Goal: Task Accomplishment & Management: Complete application form

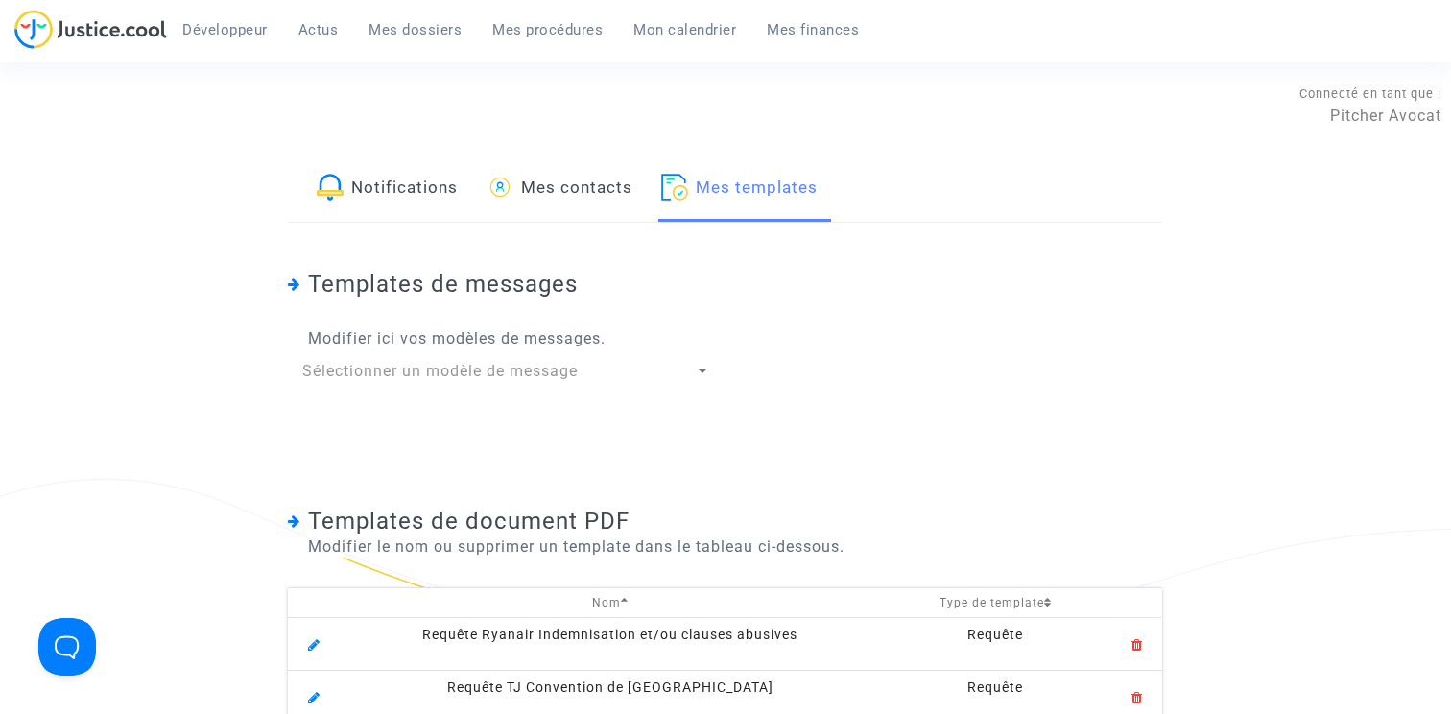
click at [988, 240] on div "Templates de messages Modifier ici vos modèles de messages. Sélectionner un mod…" at bounding box center [725, 341] width 874 height 237
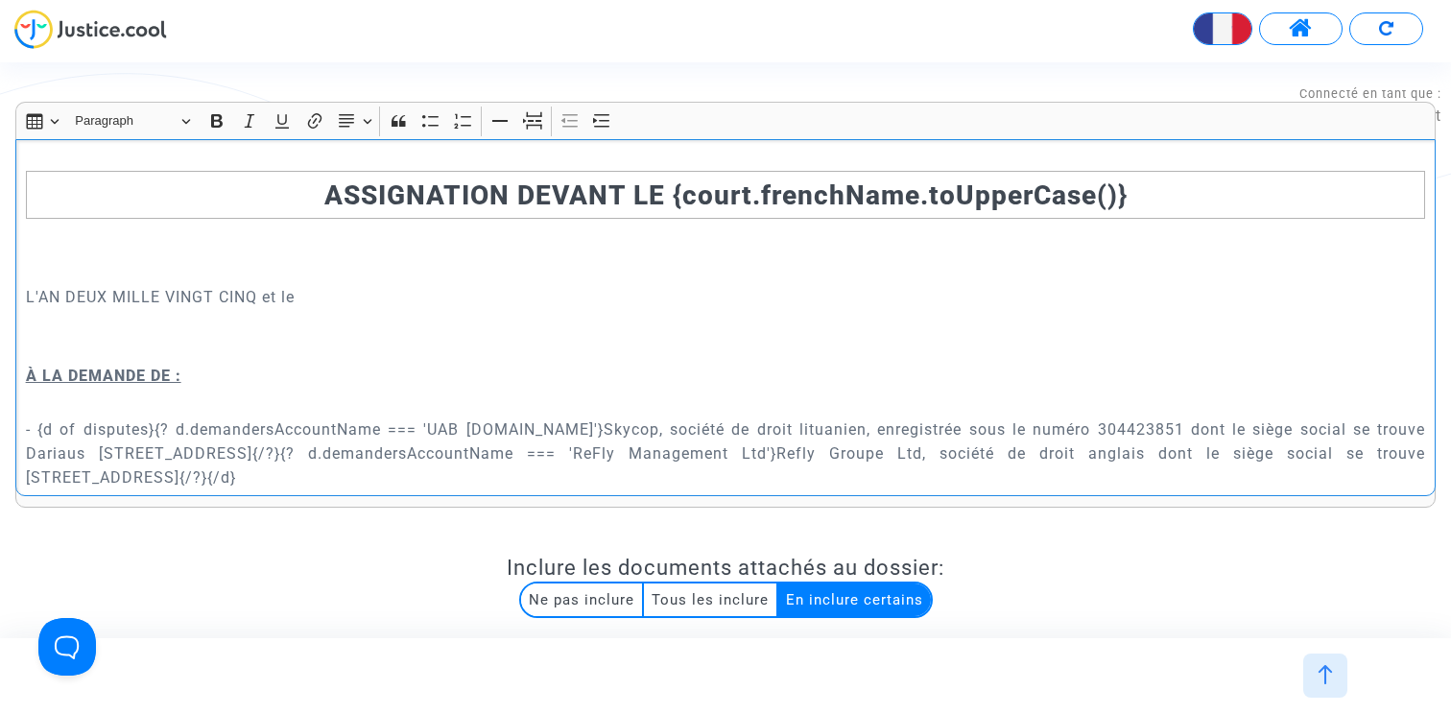
scroll to position [5855, 0]
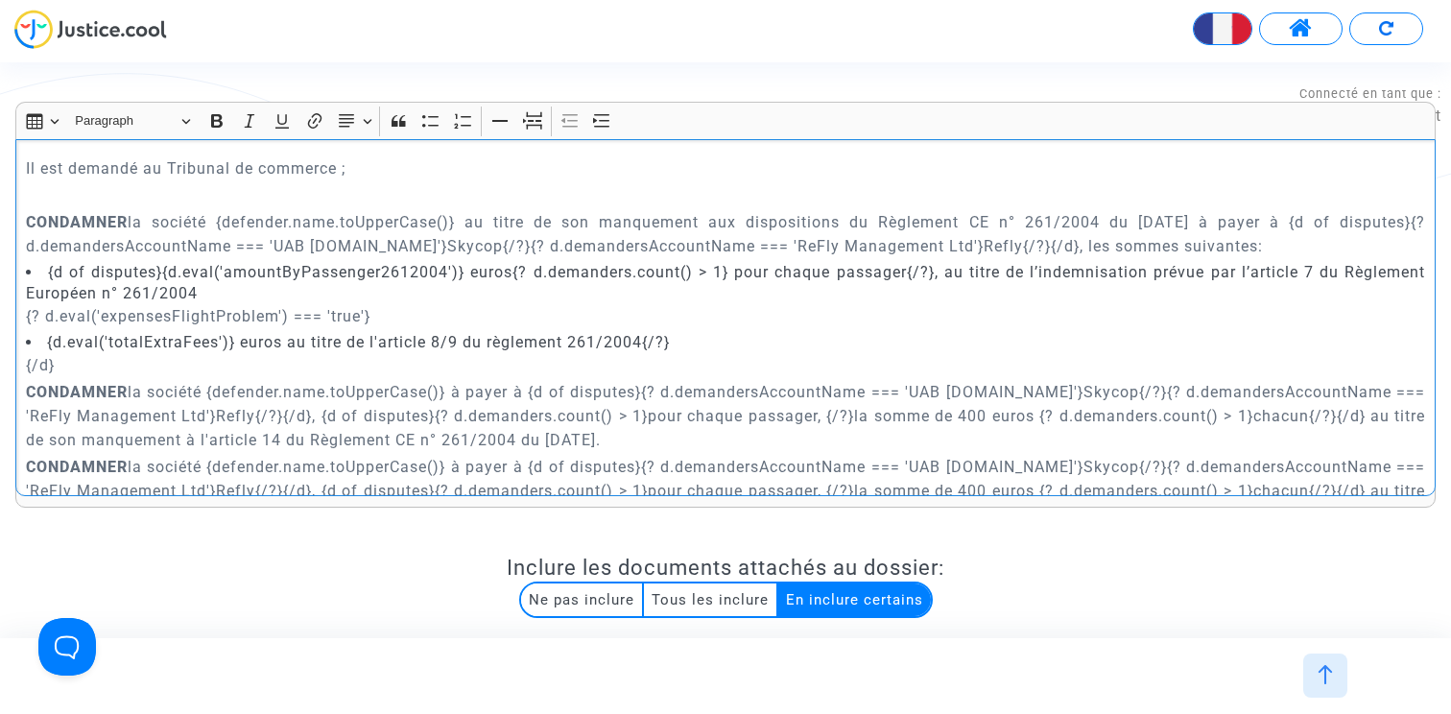
click at [465, 180] on p "Il est demandé au Tribunal de commerce ;" at bounding box center [726, 168] width 1400 height 24
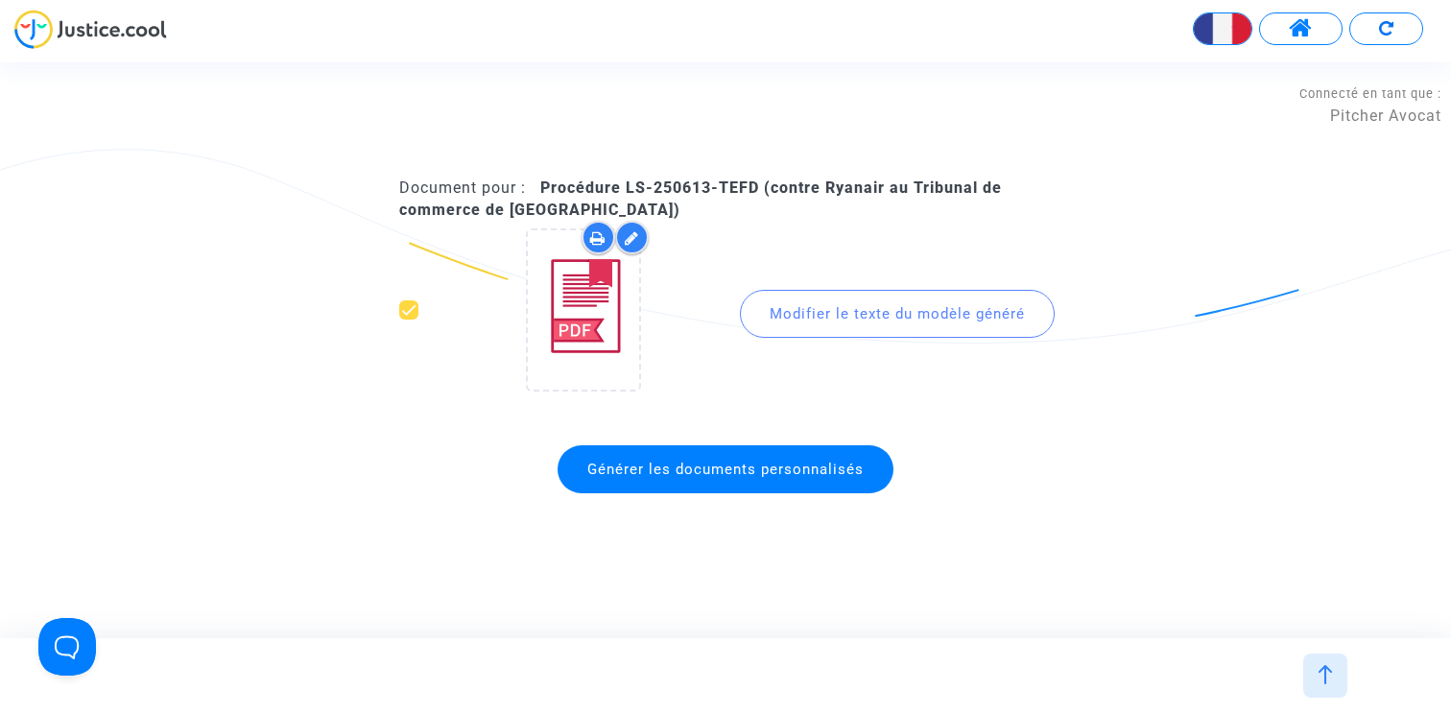
scroll to position [2096, 0]
click at [1304, 36] on span at bounding box center [1300, 28] width 24 height 25
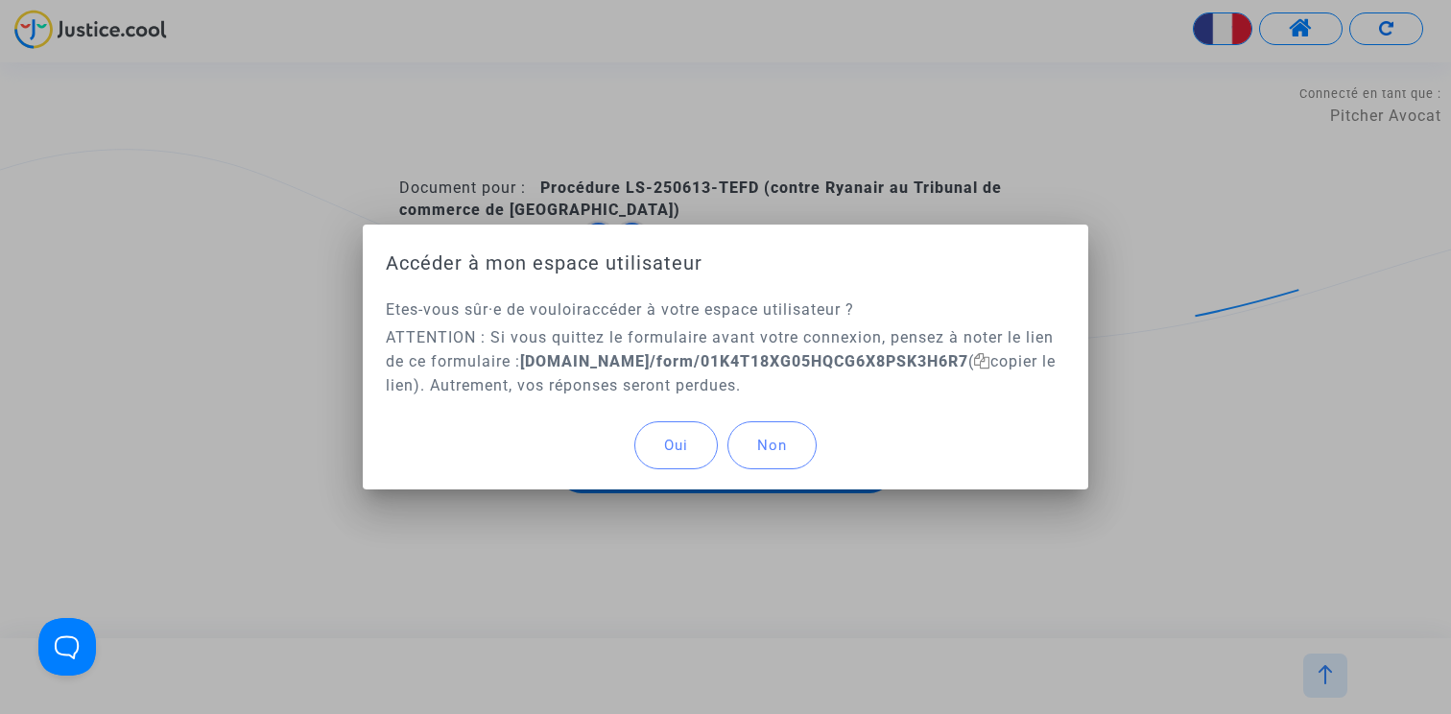
click at [648, 452] on button "Oui" at bounding box center [675, 445] width 83 height 48
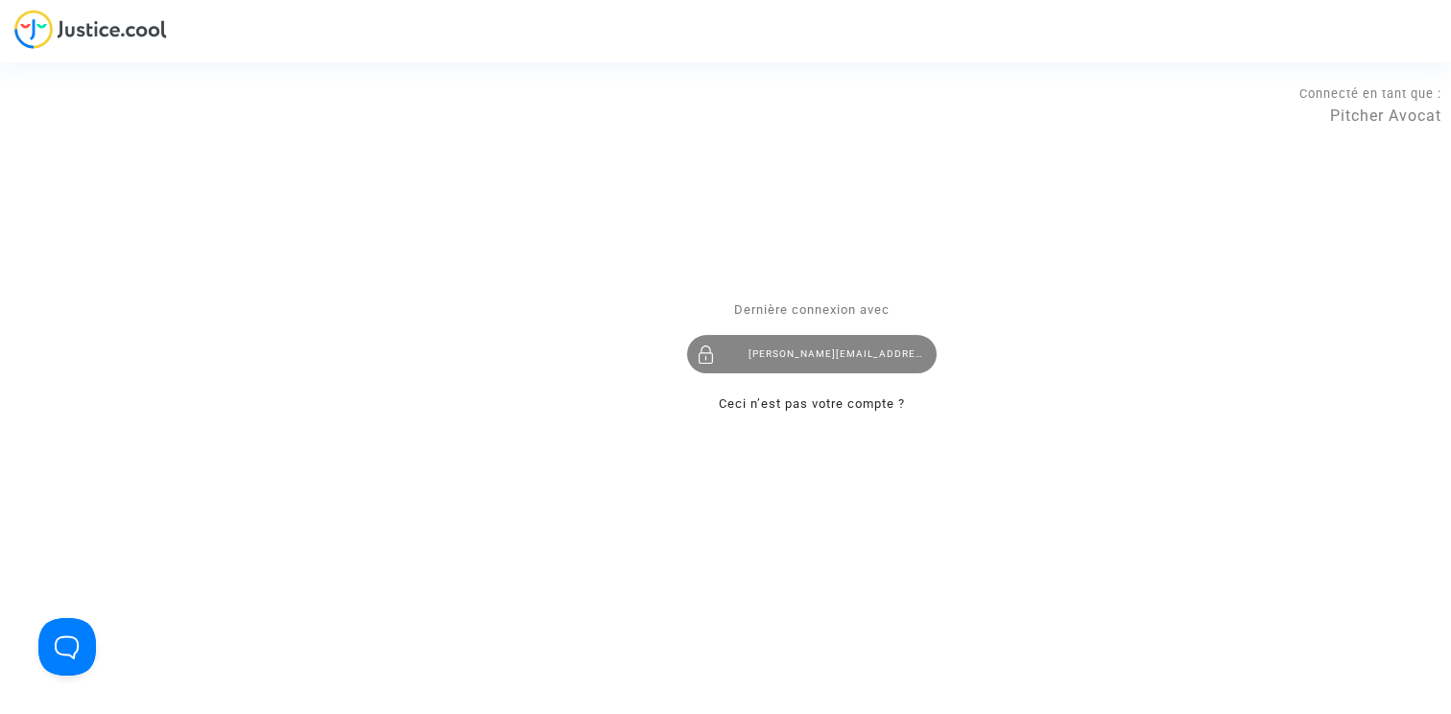
click at [794, 353] on div "claire+onboarding@justice.cool" at bounding box center [811, 355] width 249 height 38
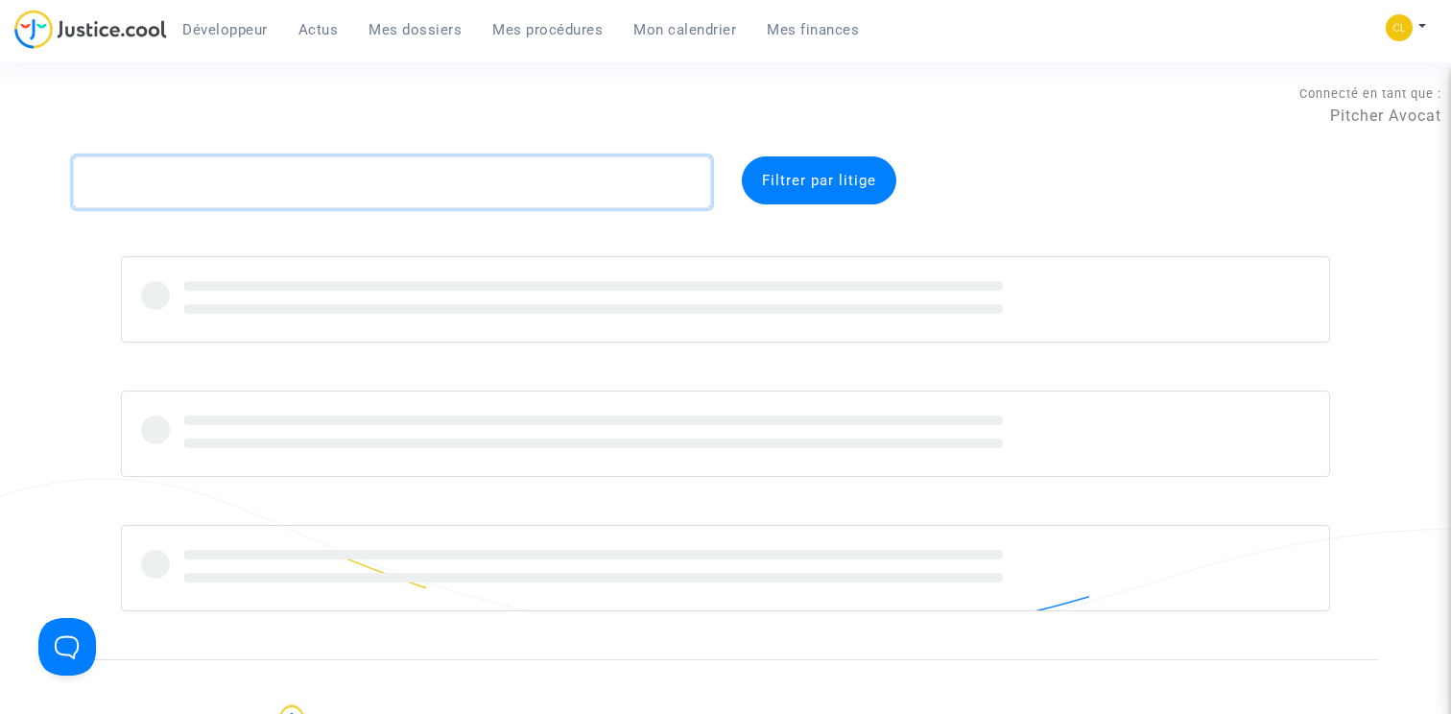
click at [565, 168] on textarea at bounding box center [392, 182] width 638 height 52
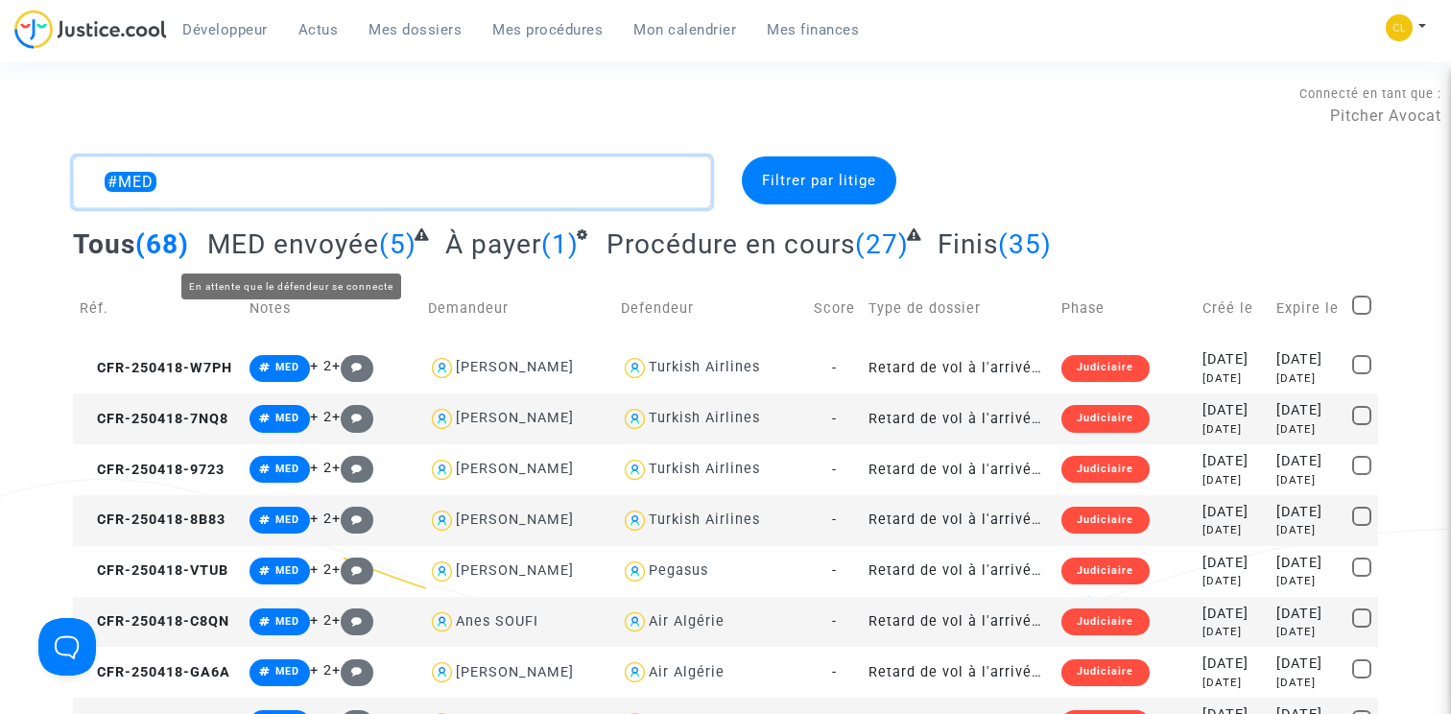
type textarea "#MED"
click at [348, 234] on span "MED envoyée" at bounding box center [293, 244] width 172 height 32
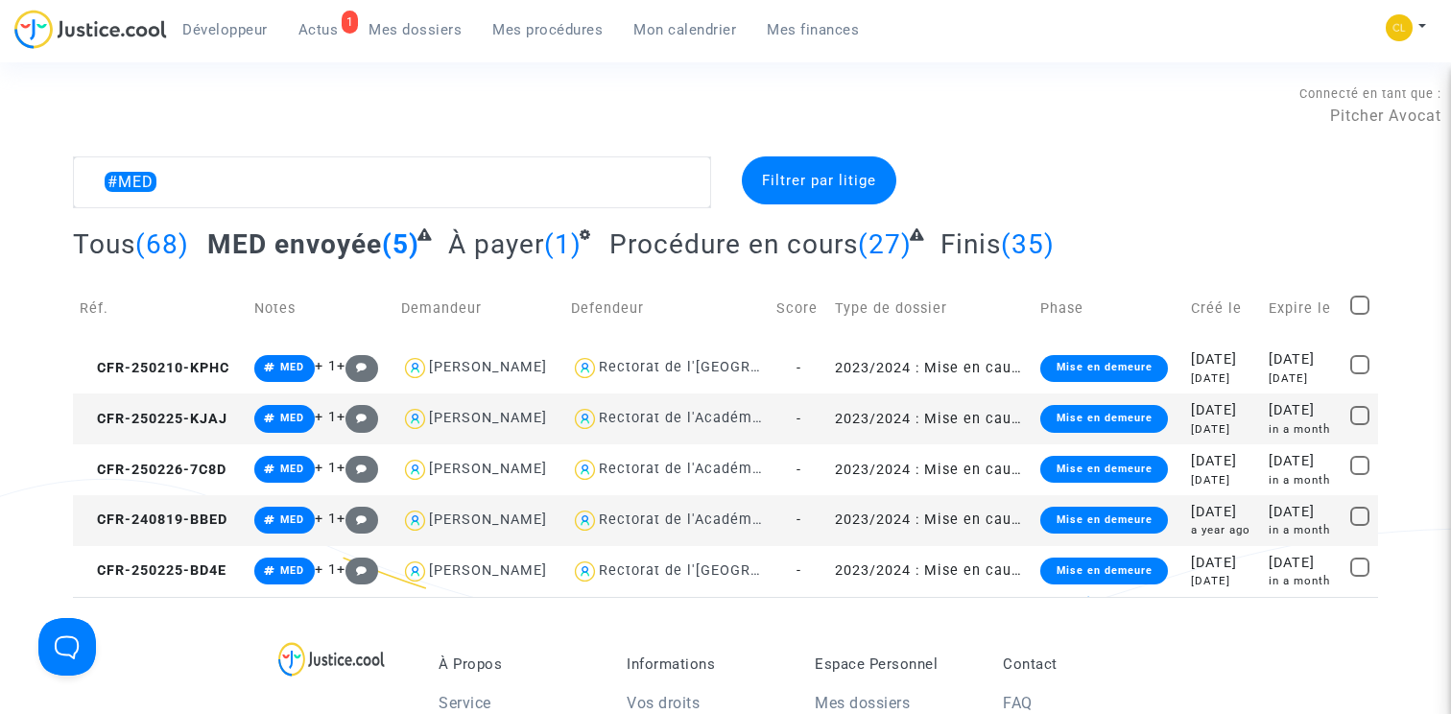
click at [498, 243] on span "À payer" at bounding box center [496, 244] width 96 height 32
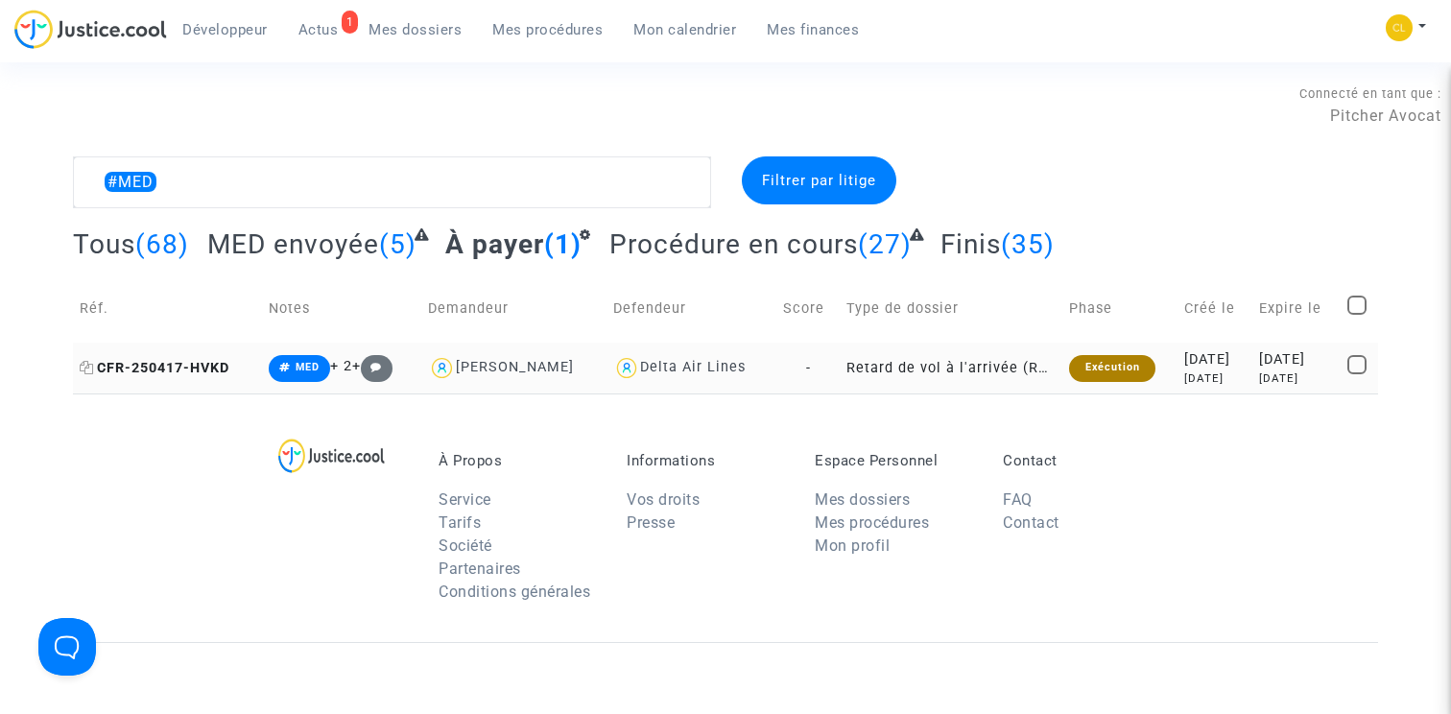
click at [179, 364] on span "CFR-250417-HVKD" at bounding box center [155, 368] width 150 height 16
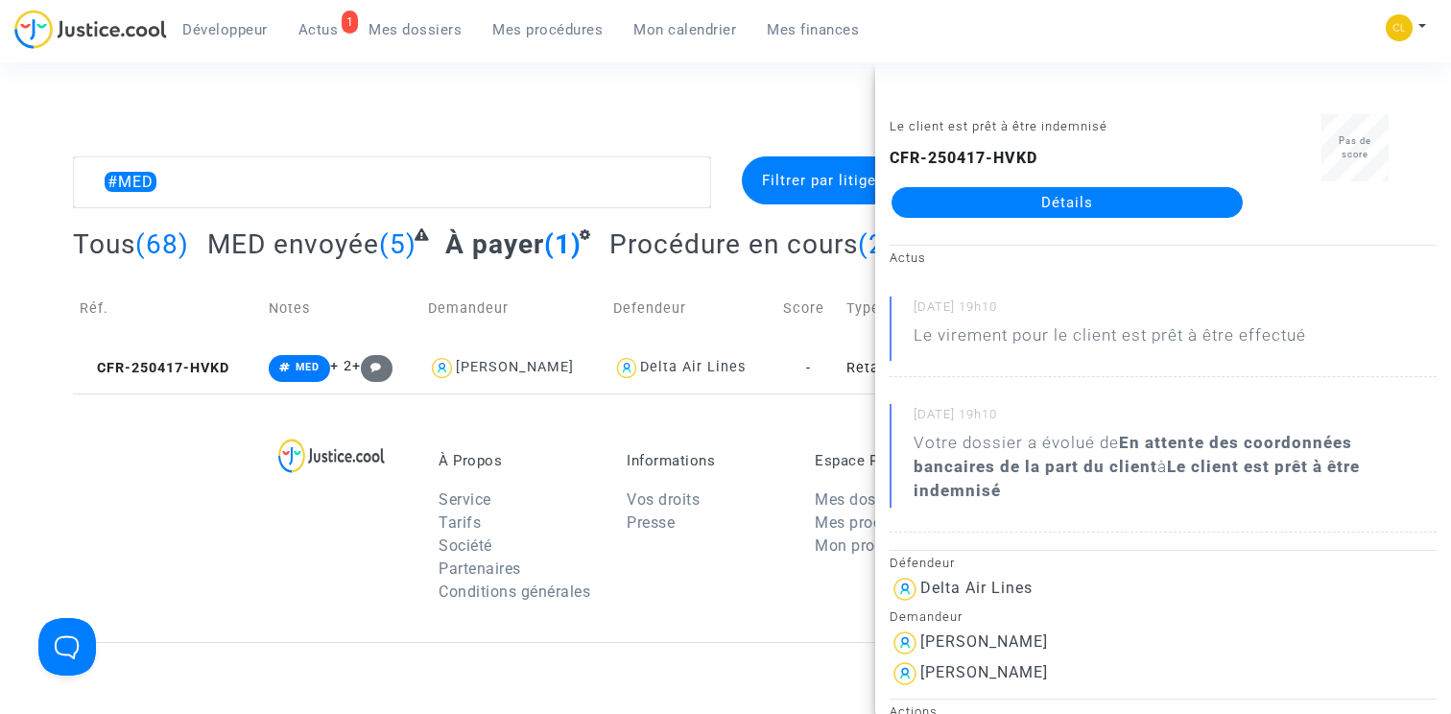
click at [1001, 216] on link "Détails" at bounding box center [1066, 202] width 351 height 31
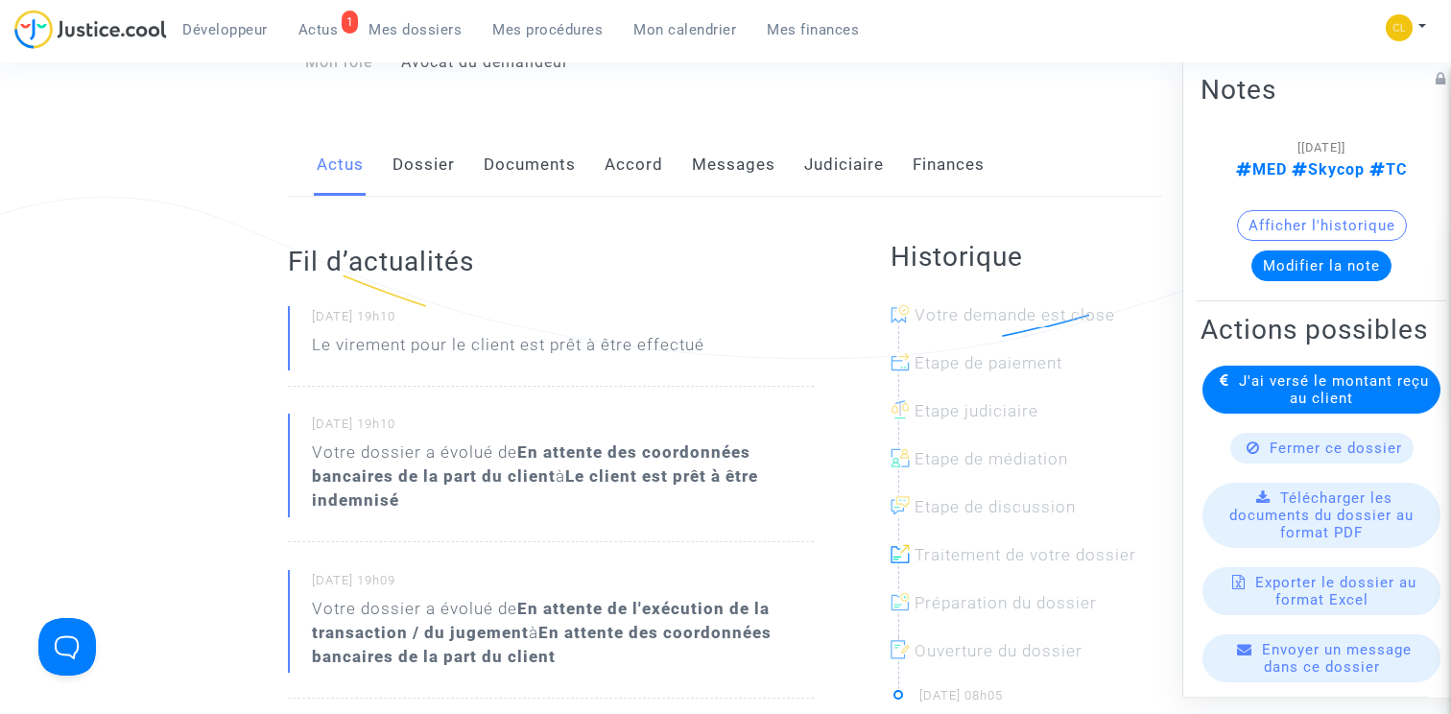
scroll to position [52, 0]
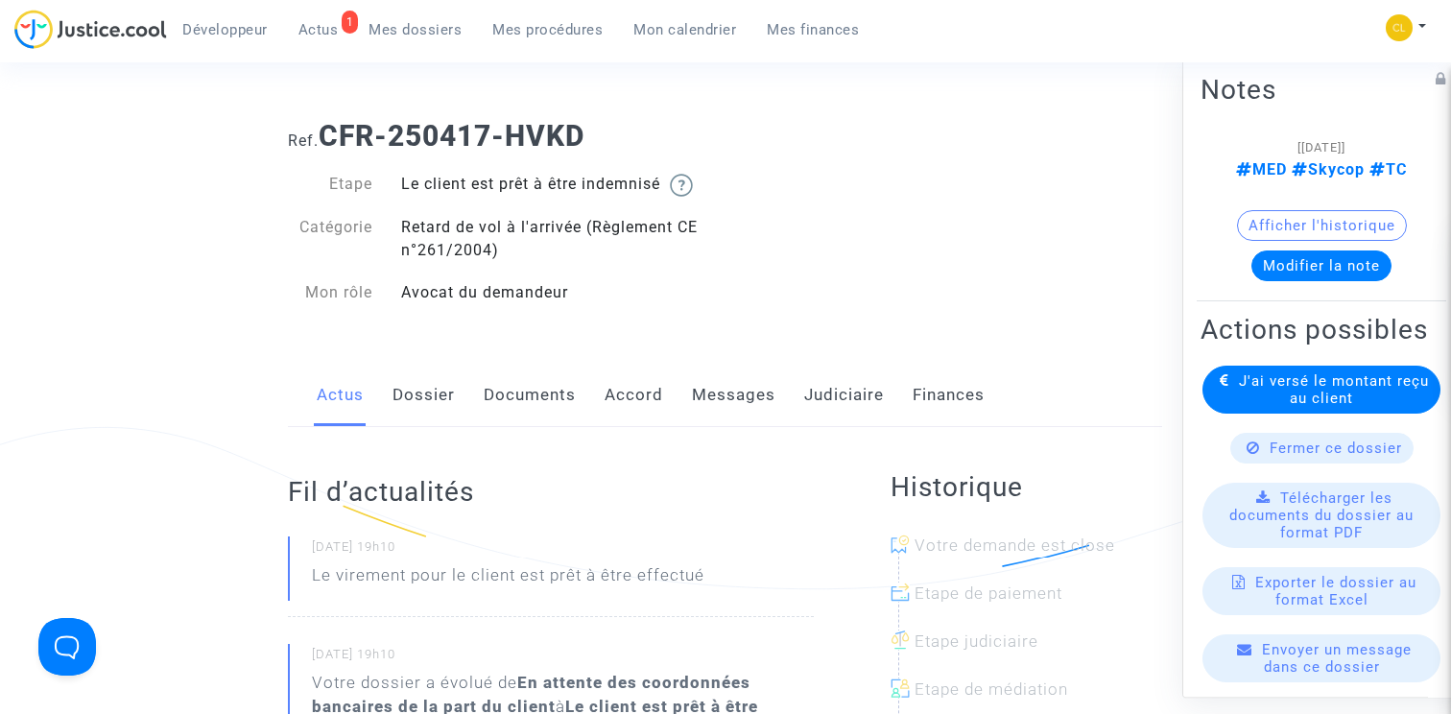
click at [875, 391] on link "Judiciaire" at bounding box center [844, 395] width 80 height 63
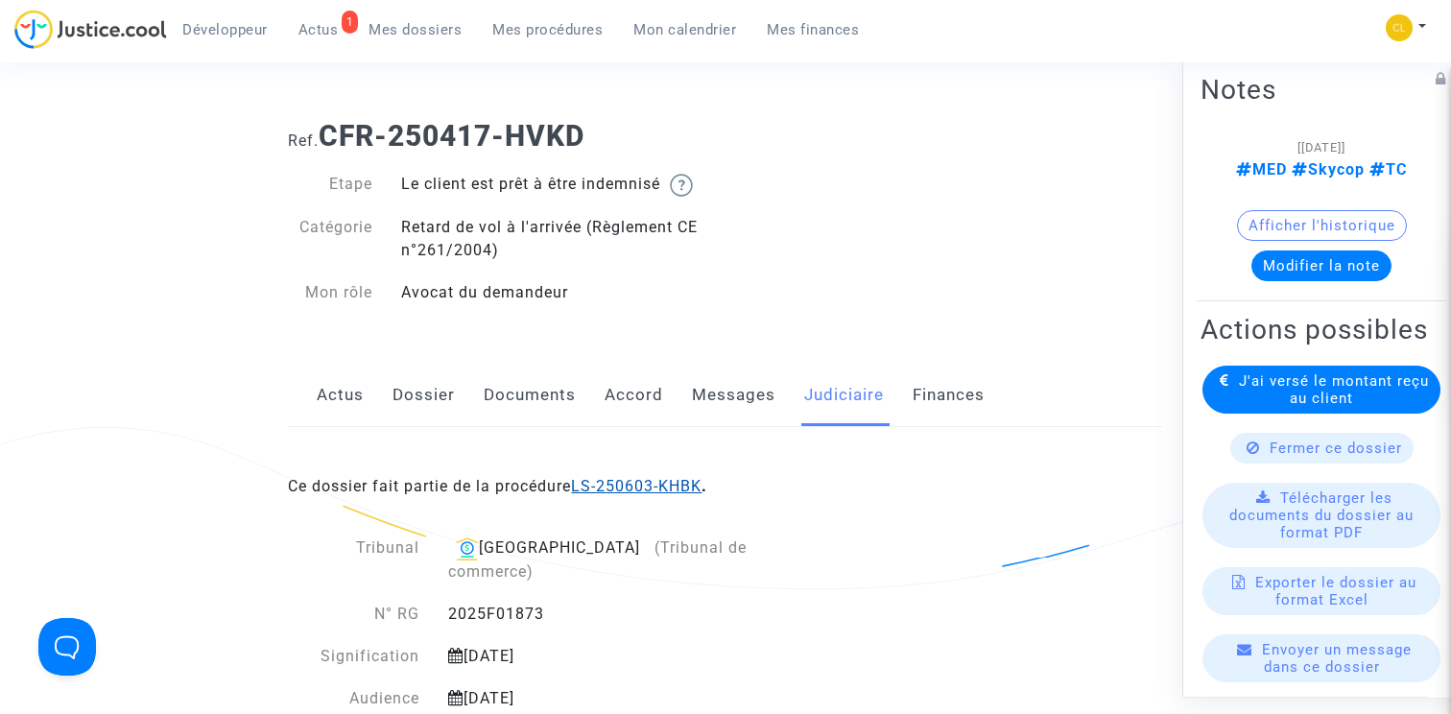
click at [622, 479] on link "LS-250603-KHBK" at bounding box center [636, 486] width 130 height 18
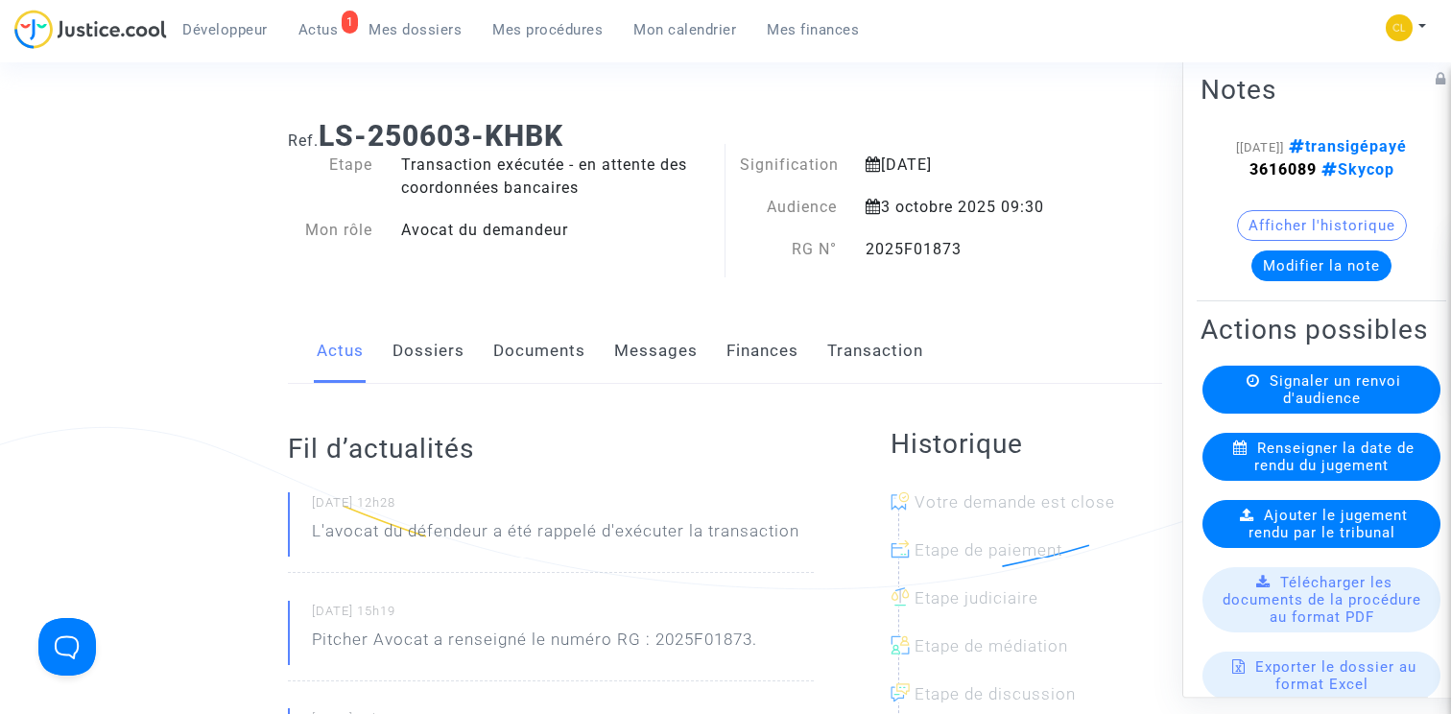
click at [850, 355] on link "Transaction" at bounding box center [875, 350] width 96 height 63
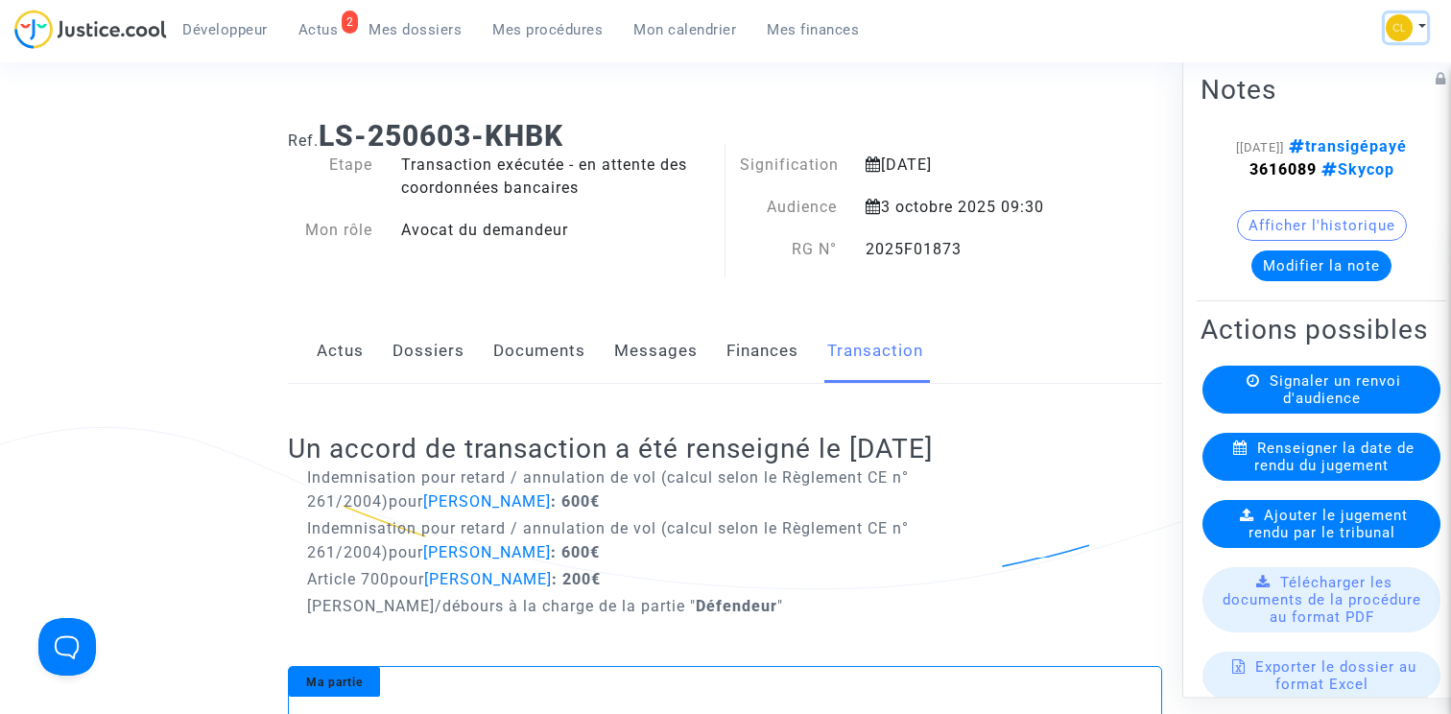
click at [1417, 17] on button at bounding box center [1405, 27] width 42 height 29
click at [1299, 160] on link "Déconnexion" at bounding box center [1329, 160] width 194 height 31
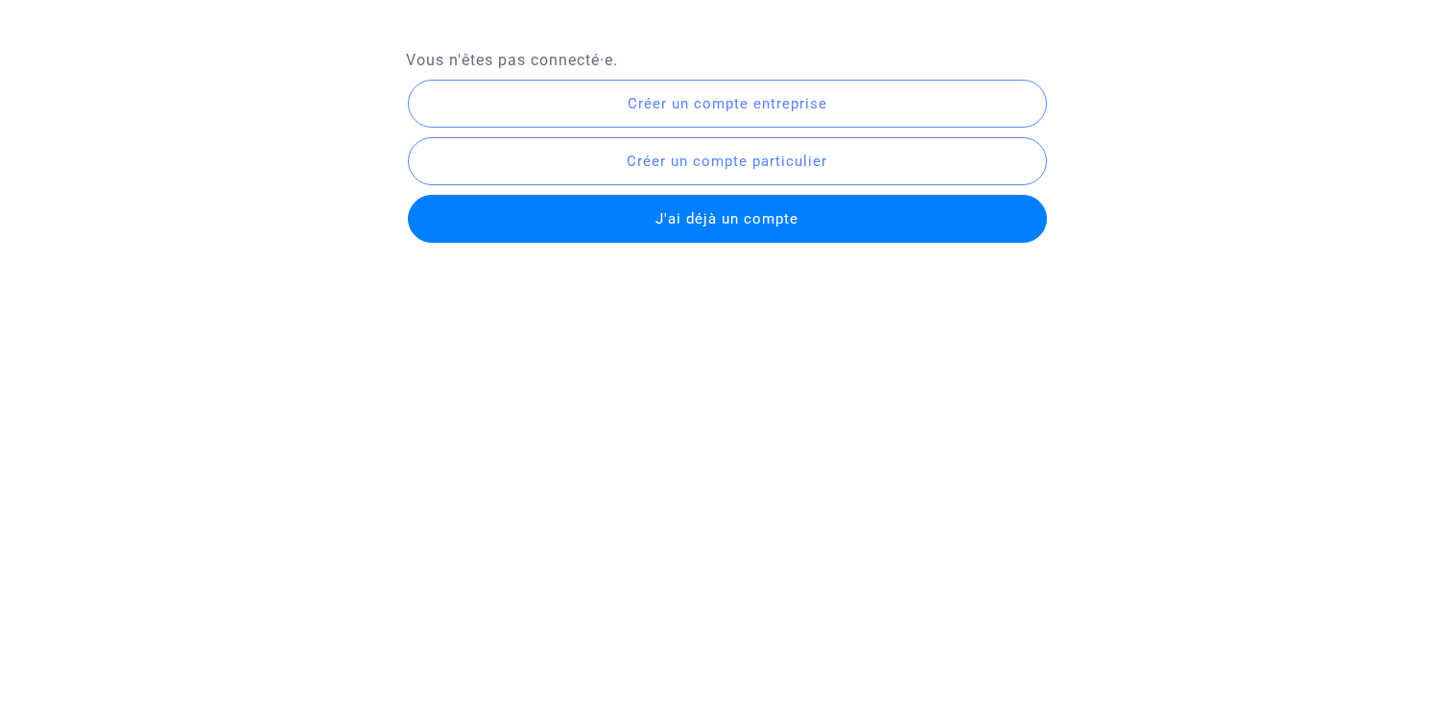
click at [782, 93] on button "Créer un compte entreprise" at bounding box center [727, 104] width 638 height 48
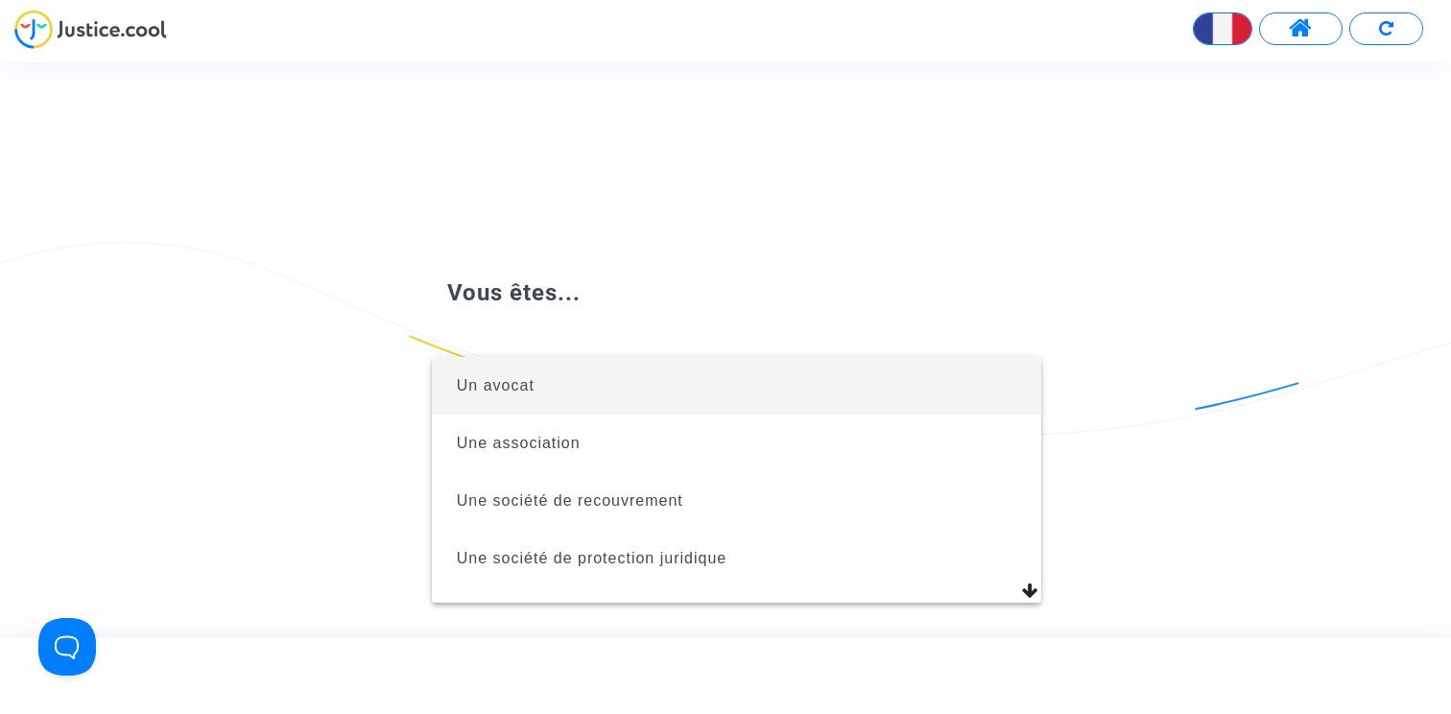
click at [686, 382] on span "Un avocat" at bounding box center [736, 386] width 578 height 58
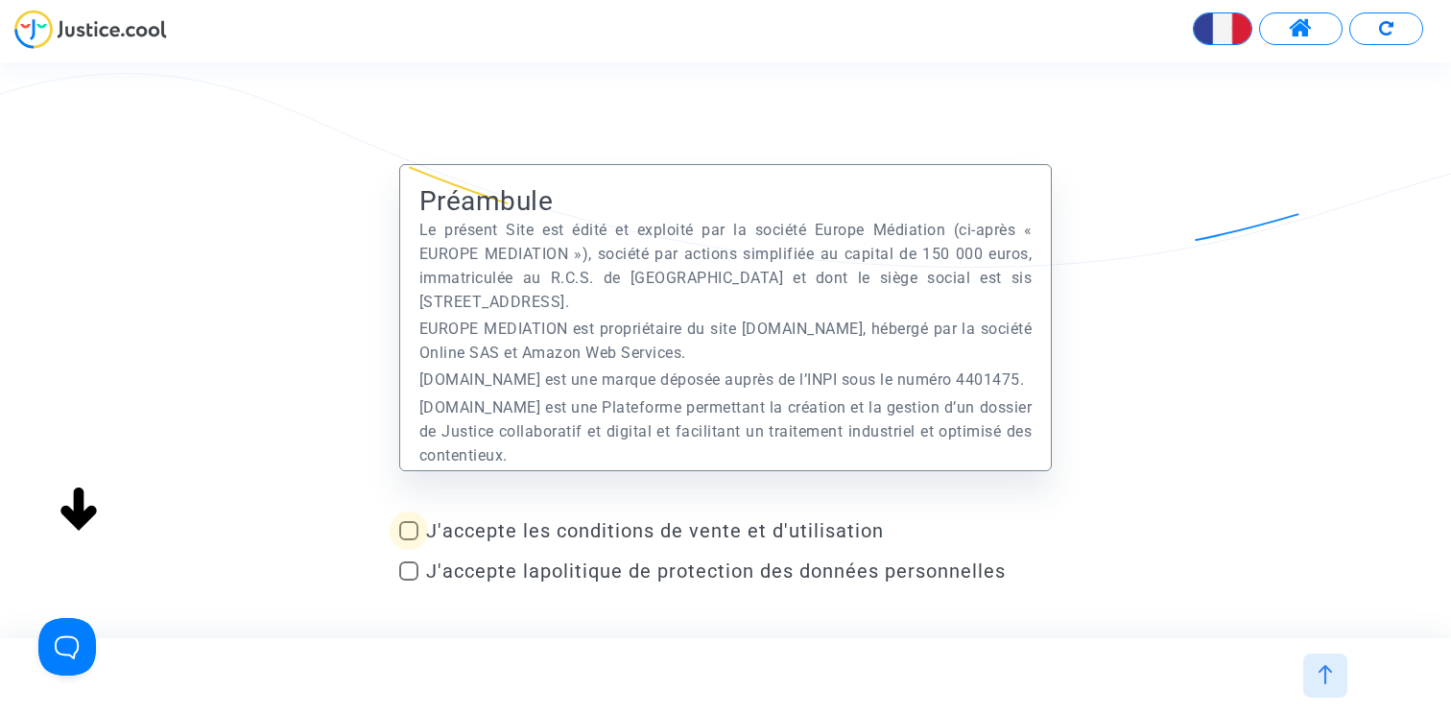
click at [416, 531] on span at bounding box center [408, 530] width 19 height 19
click at [409, 540] on input "J'accepte les conditions de vente et d'utilisation" at bounding box center [408, 540] width 1 height 1
checkbox input "true"
click at [416, 573] on span at bounding box center [408, 570] width 19 height 19
click at [409, 580] on input "J'accepte la politique de protection des données personnelles" at bounding box center [408, 580] width 1 height 1
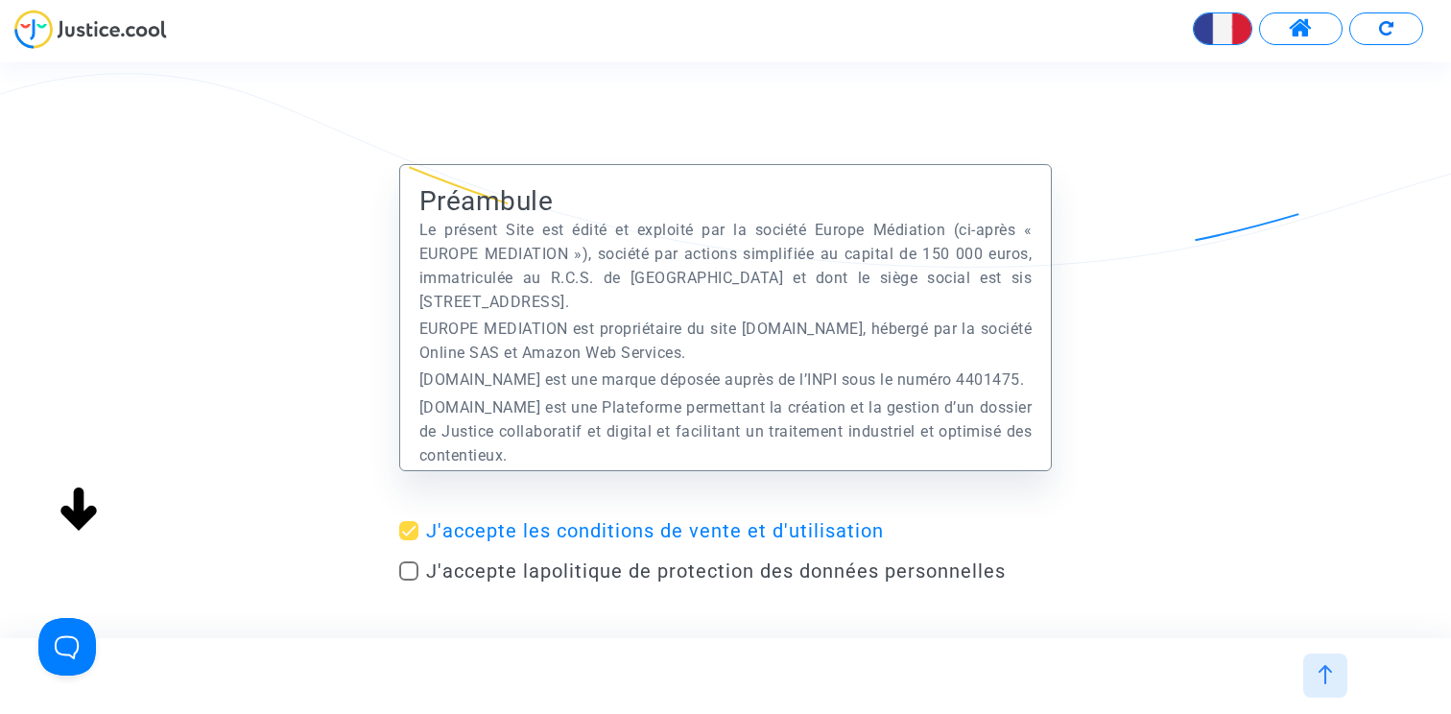
checkbox input "true"
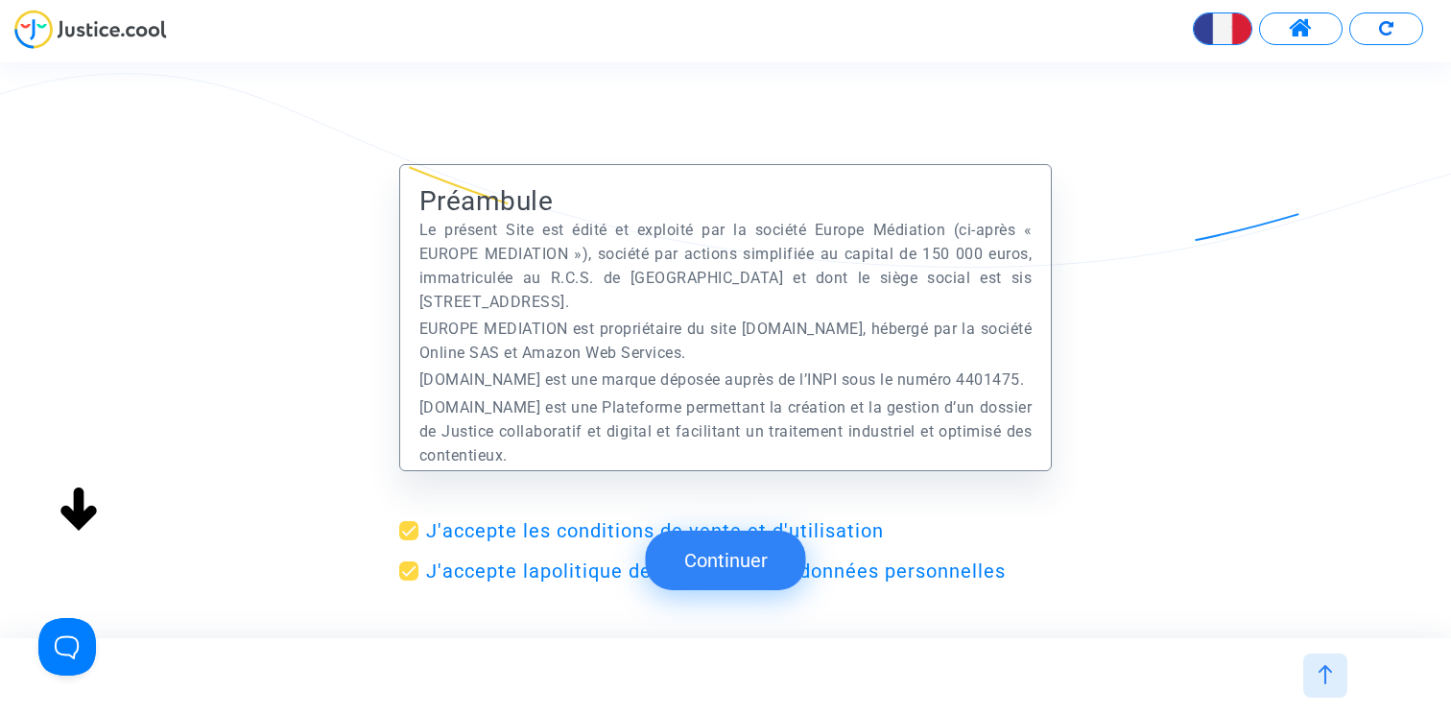
click at [722, 575] on button "Continuer" at bounding box center [726, 560] width 160 height 59
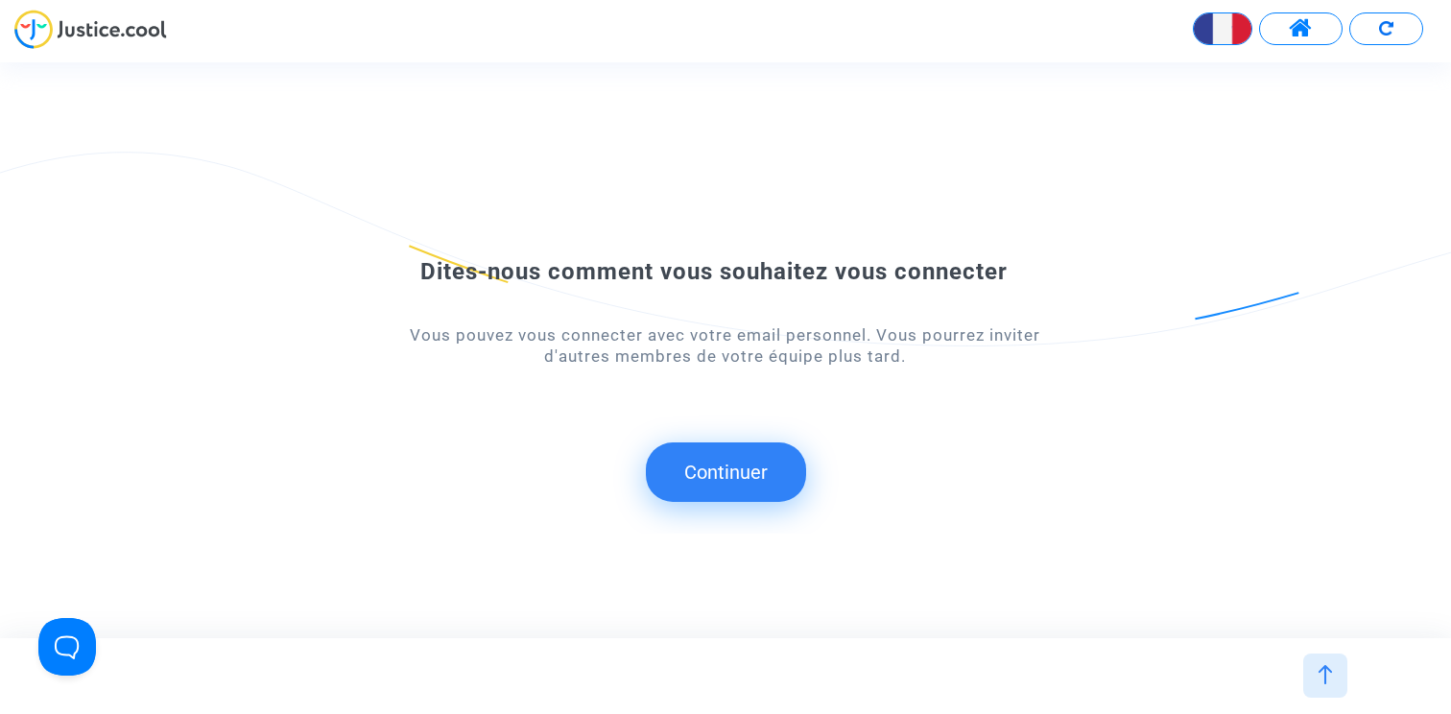
click at [716, 471] on button "Continuer" at bounding box center [726, 471] width 160 height 59
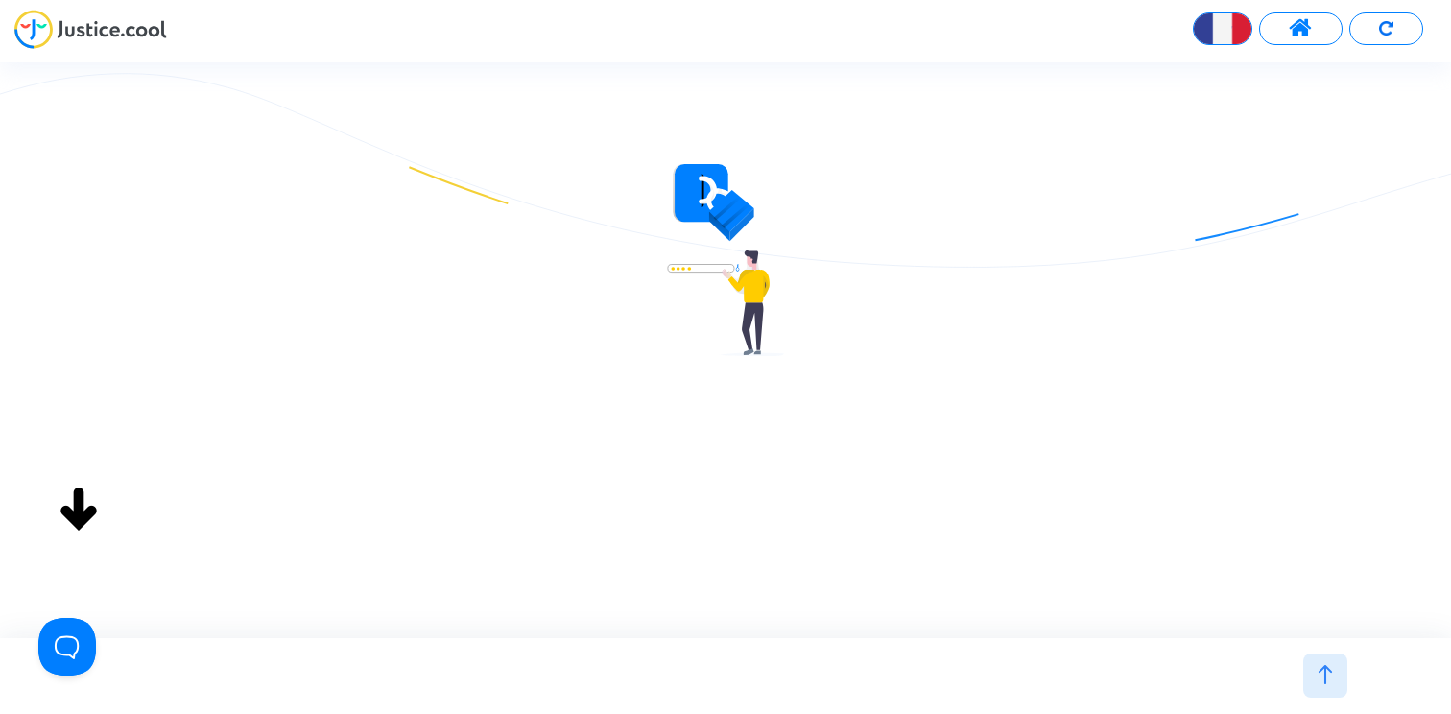
type input "claire+onboarding@justice.cool"
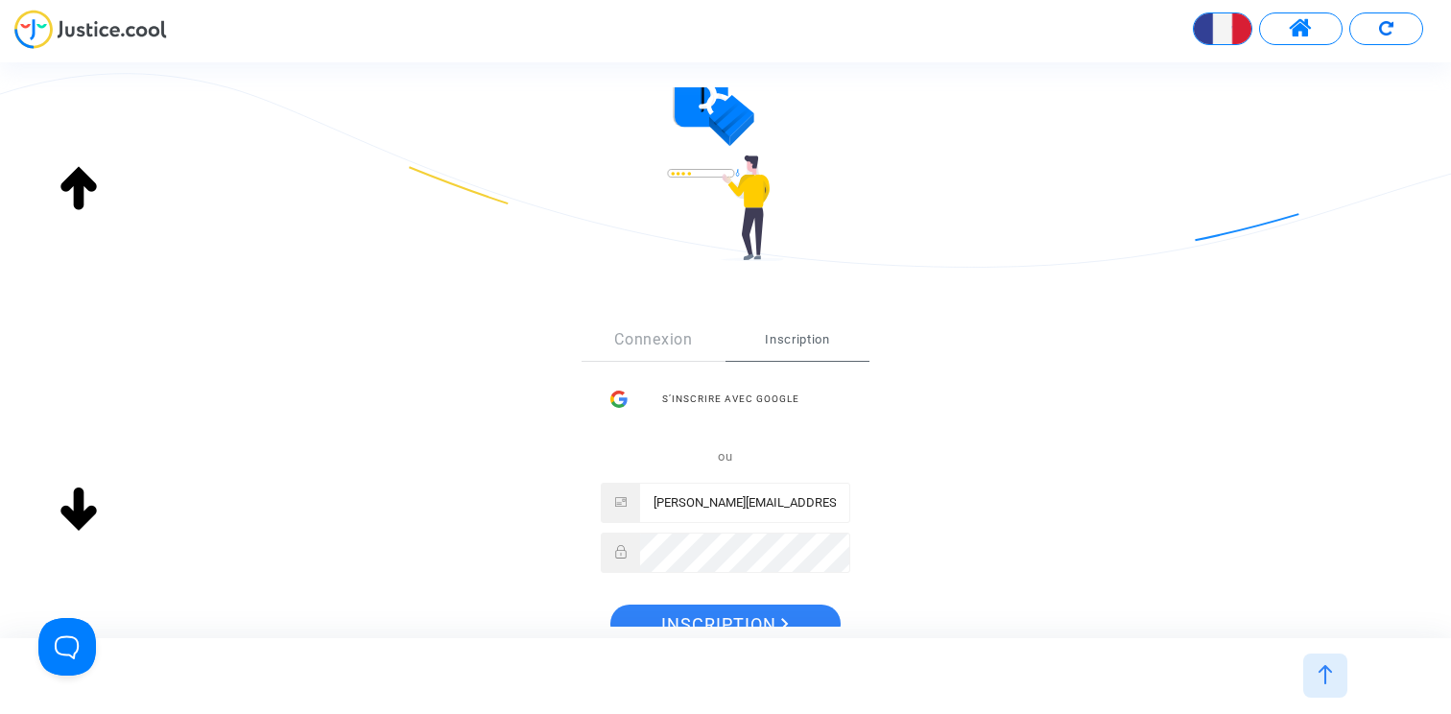
scroll to position [149, 0]
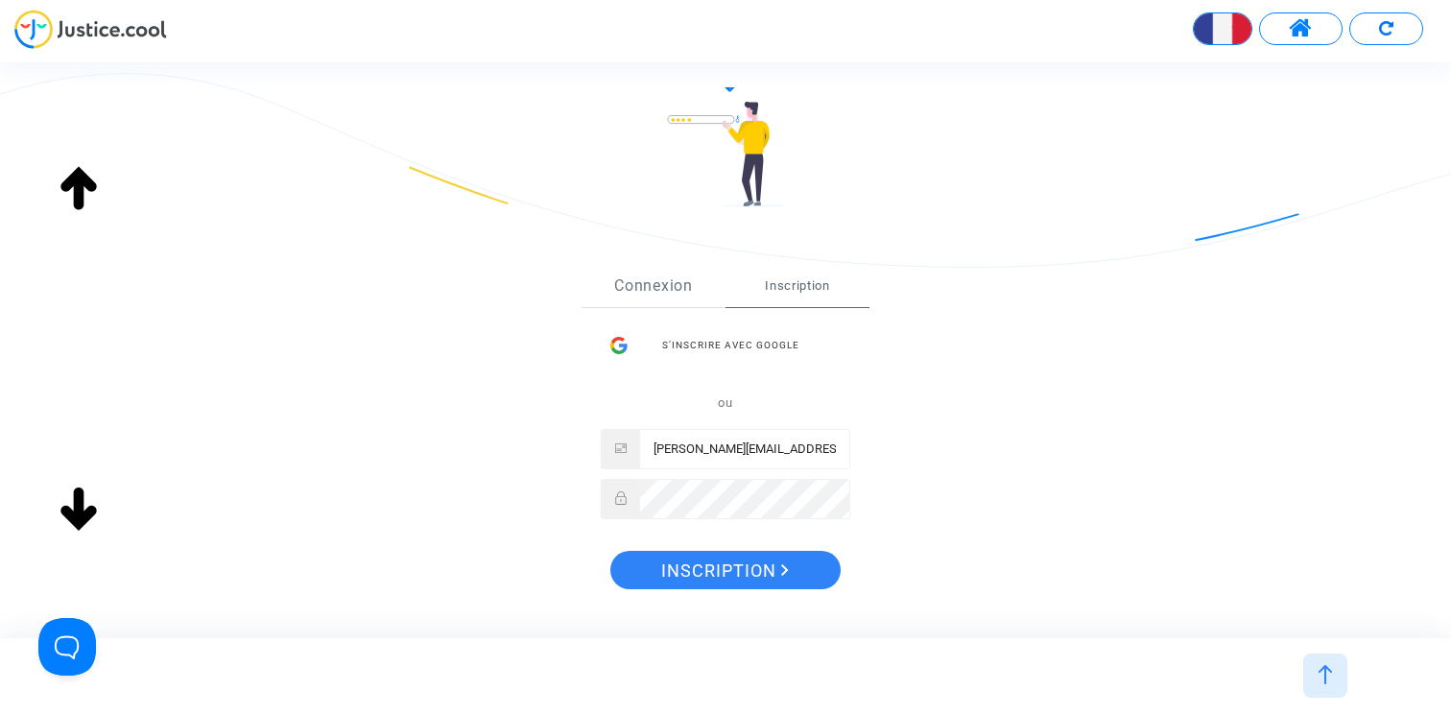
click at [681, 286] on link "Connexion" at bounding box center [653, 286] width 144 height 42
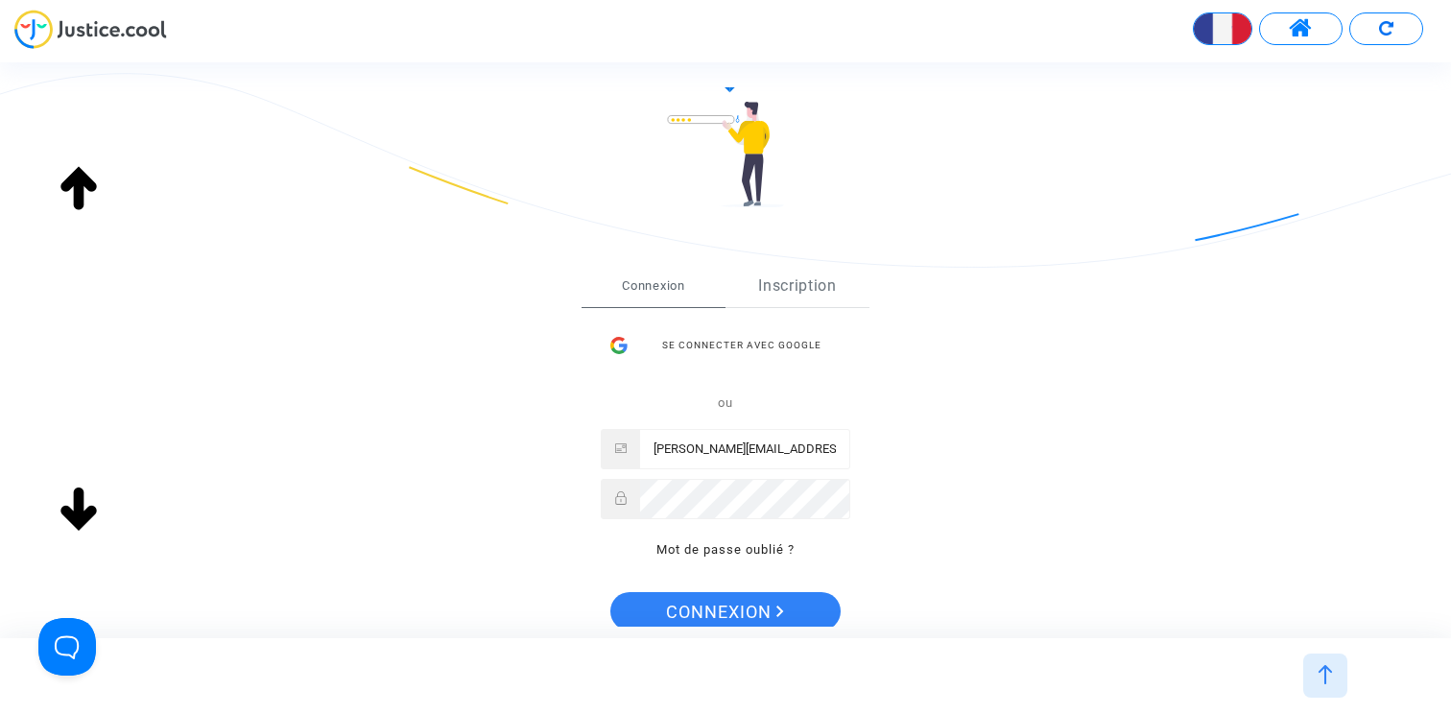
click at [791, 288] on link "Inscription" at bounding box center [797, 286] width 144 height 42
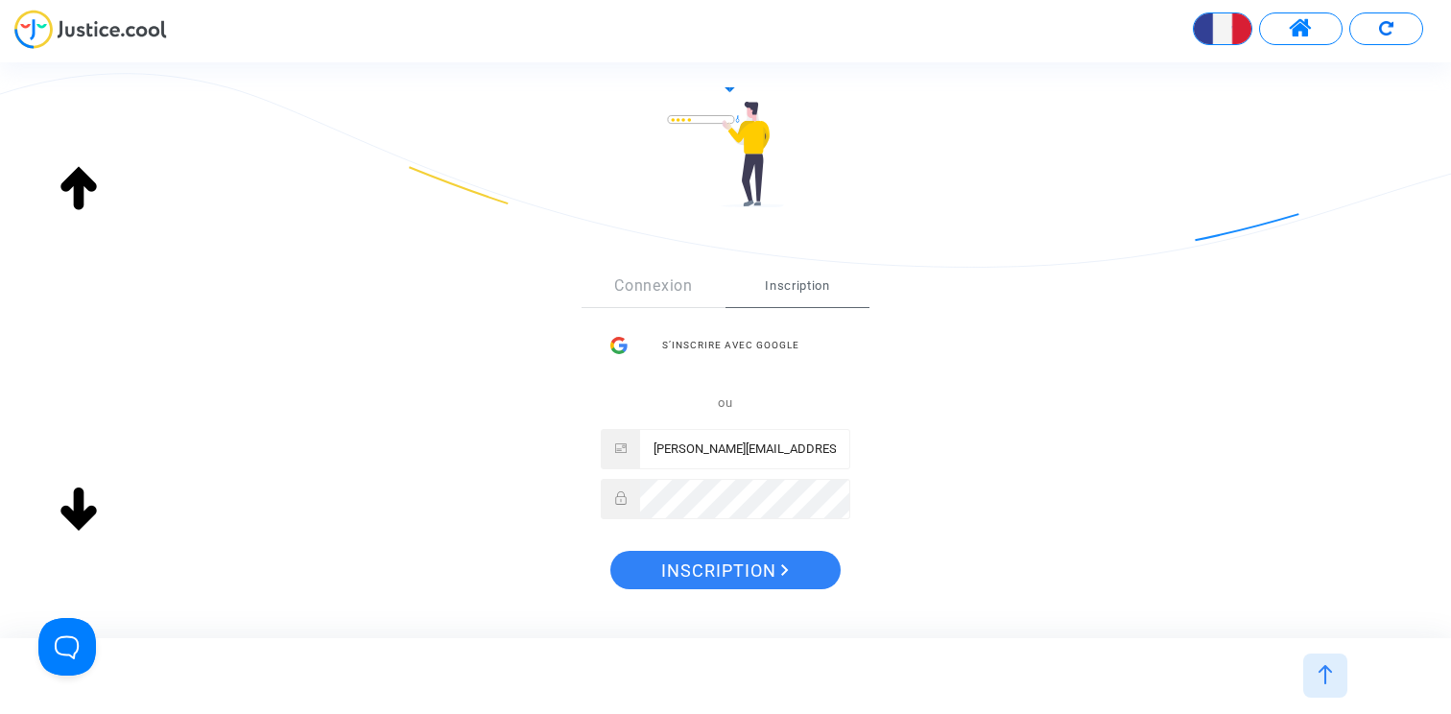
click at [750, 450] on input "claire+onboarding@justice.cool" at bounding box center [744, 449] width 209 height 38
drag, startPoint x: 753, startPoint y: 450, endPoint x: 691, endPoint y: 449, distance: 62.4
click at [691, 449] on input "claire+onboarding@justice.cool" at bounding box center [744, 449] width 209 height 38
click at [690, 450] on input "claire+pitcheralekto@justice.cool" at bounding box center [744, 449] width 209 height 38
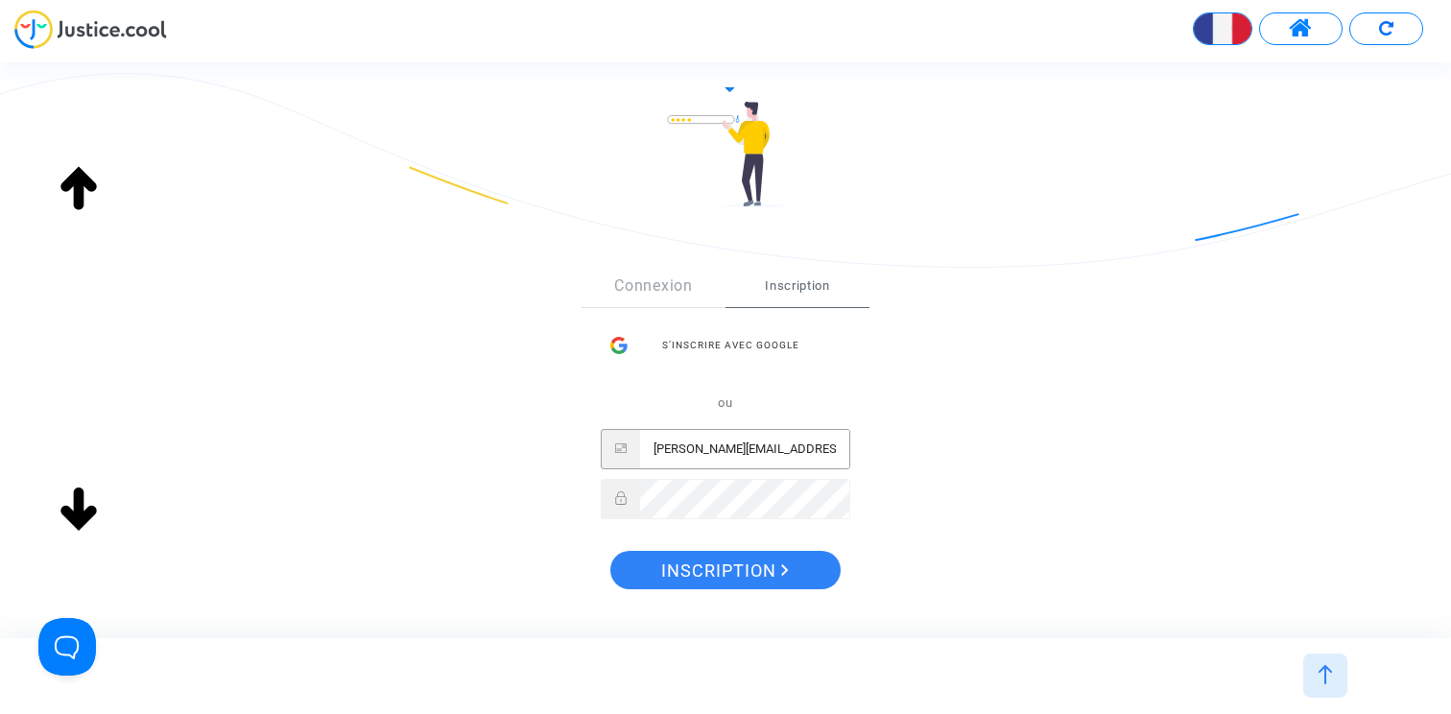
click at [690, 450] on input "claire+pitcheralekto@justice.cool" at bounding box center [744, 449] width 209 height 38
type input "claire+pitcheralekto@justice.cool"
click at [755, 559] on span "Inscription" at bounding box center [725, 571] width 128 height 40
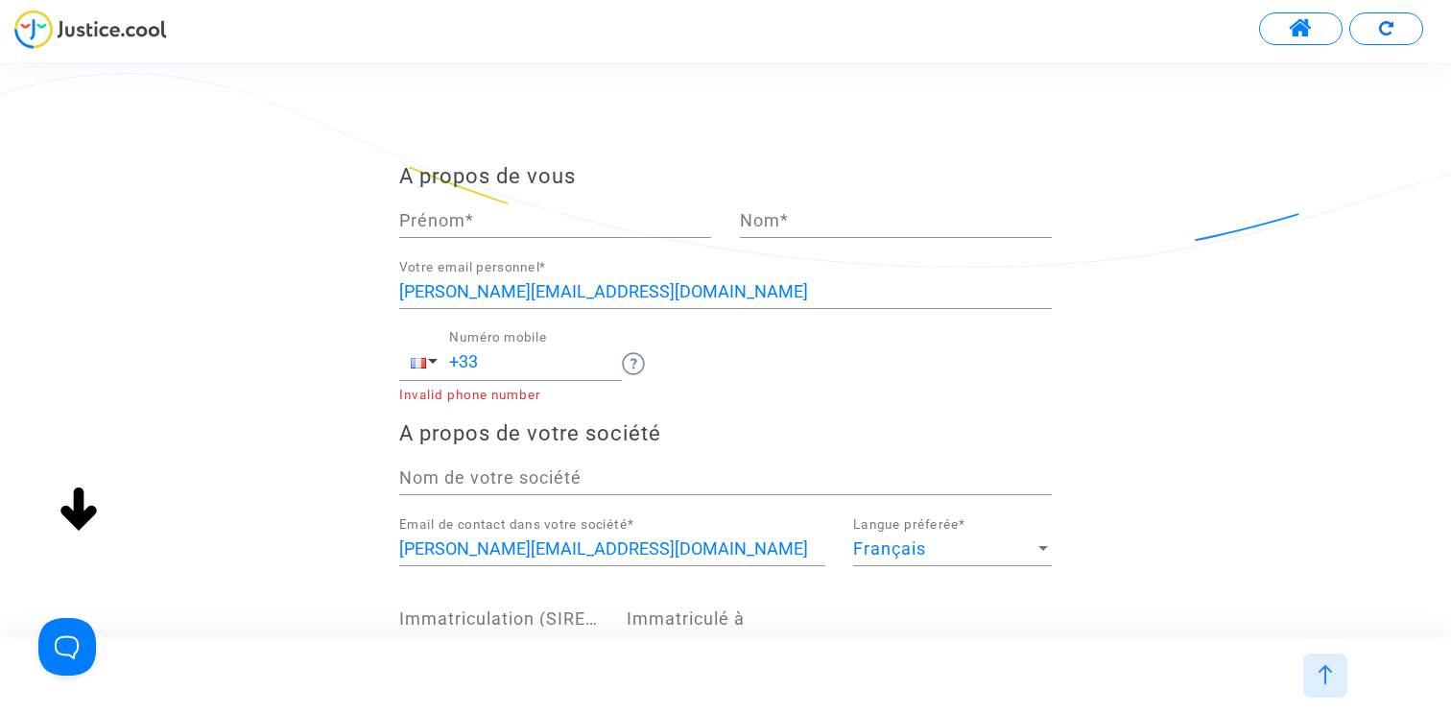
click at [602, 217] on input "Prénom *" at bounding box center [555, 220] width 312 height 19
type input "Claire"
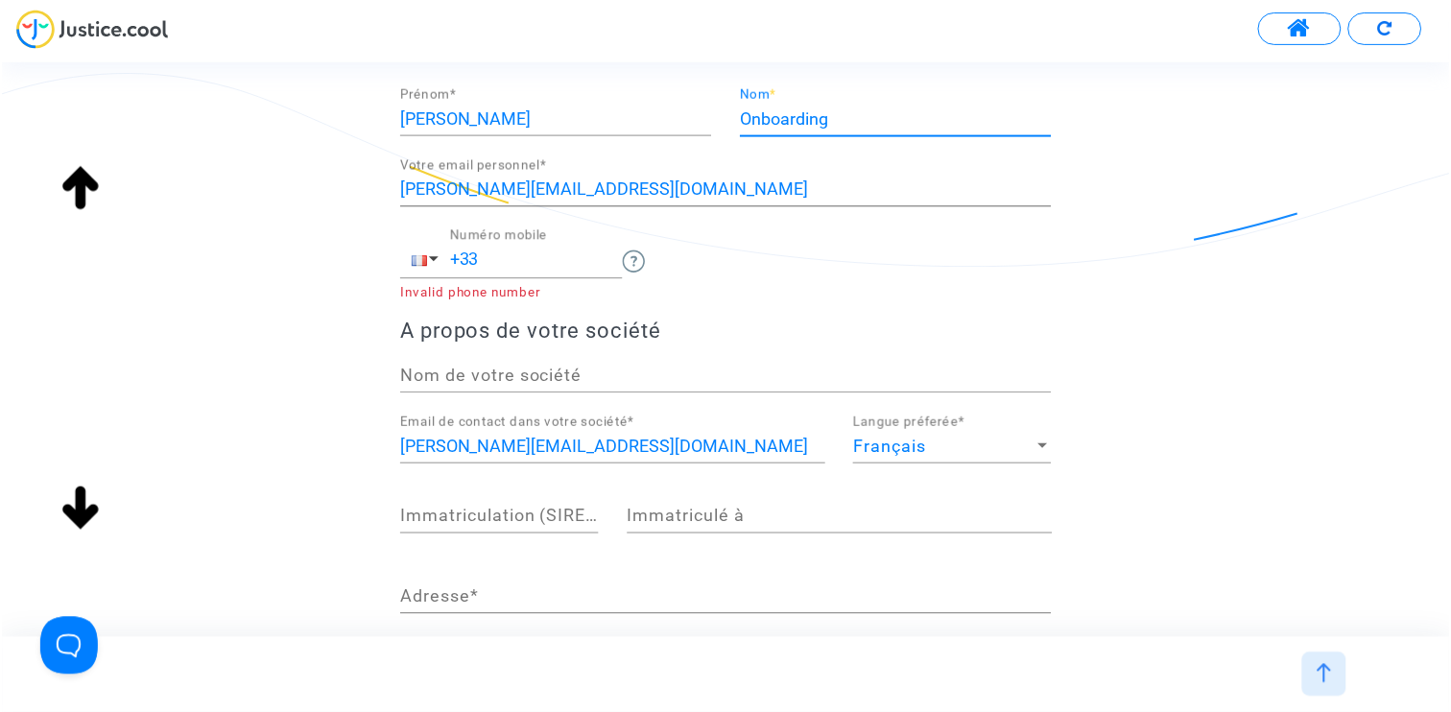
scroll to position [105, 0]
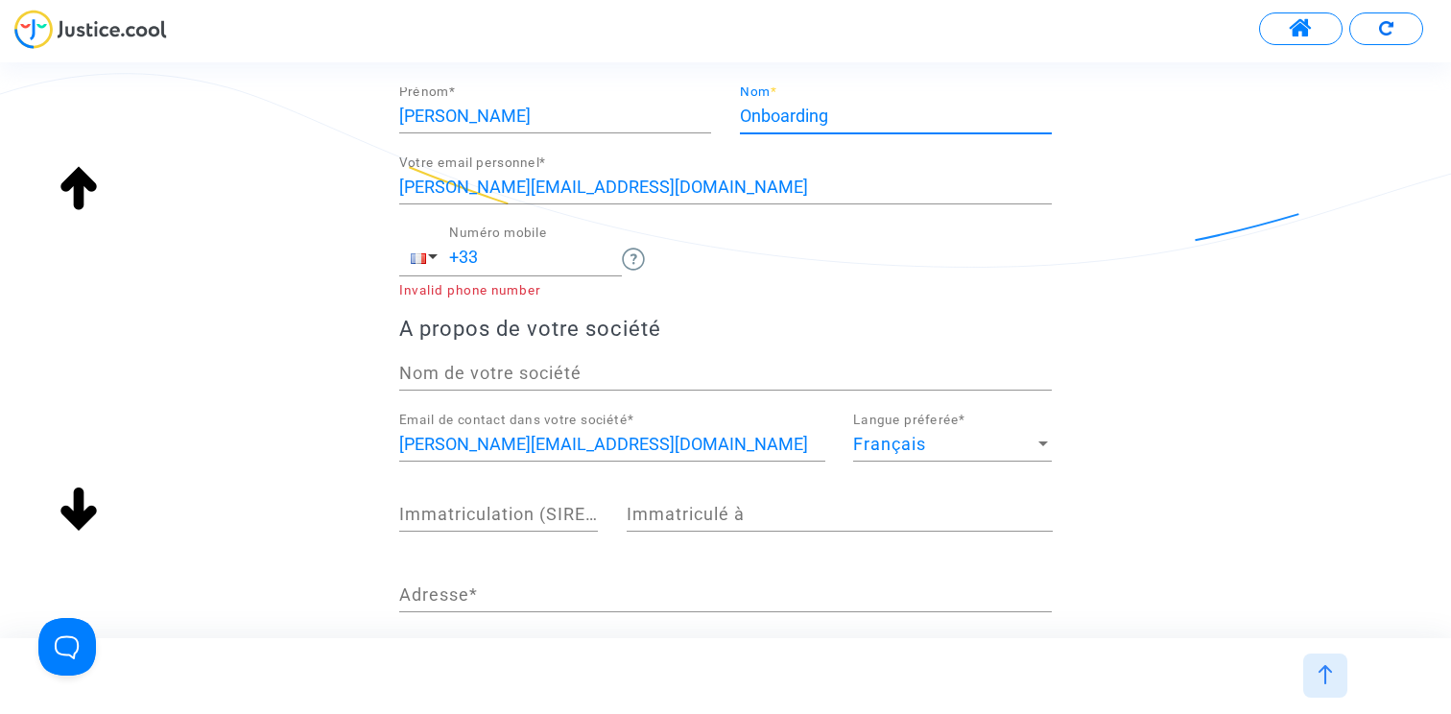
type input "Onboarding"
click at [531, 257] on input "+33" at bounding box center [535, 257] width 173 height 19
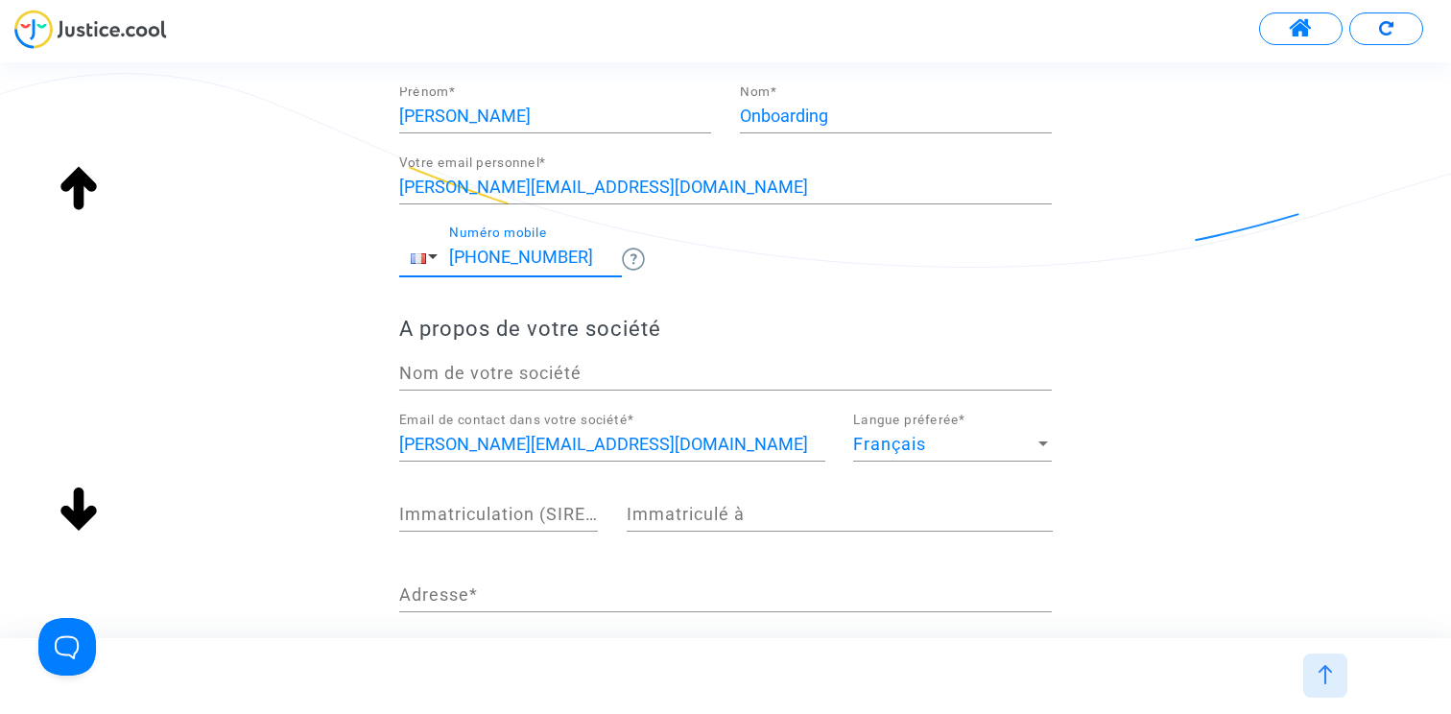
type input "+33 123456789"
click at [604, 371] on input "Nom de votre société" at bounding box center [725, 373] width 652 height 19
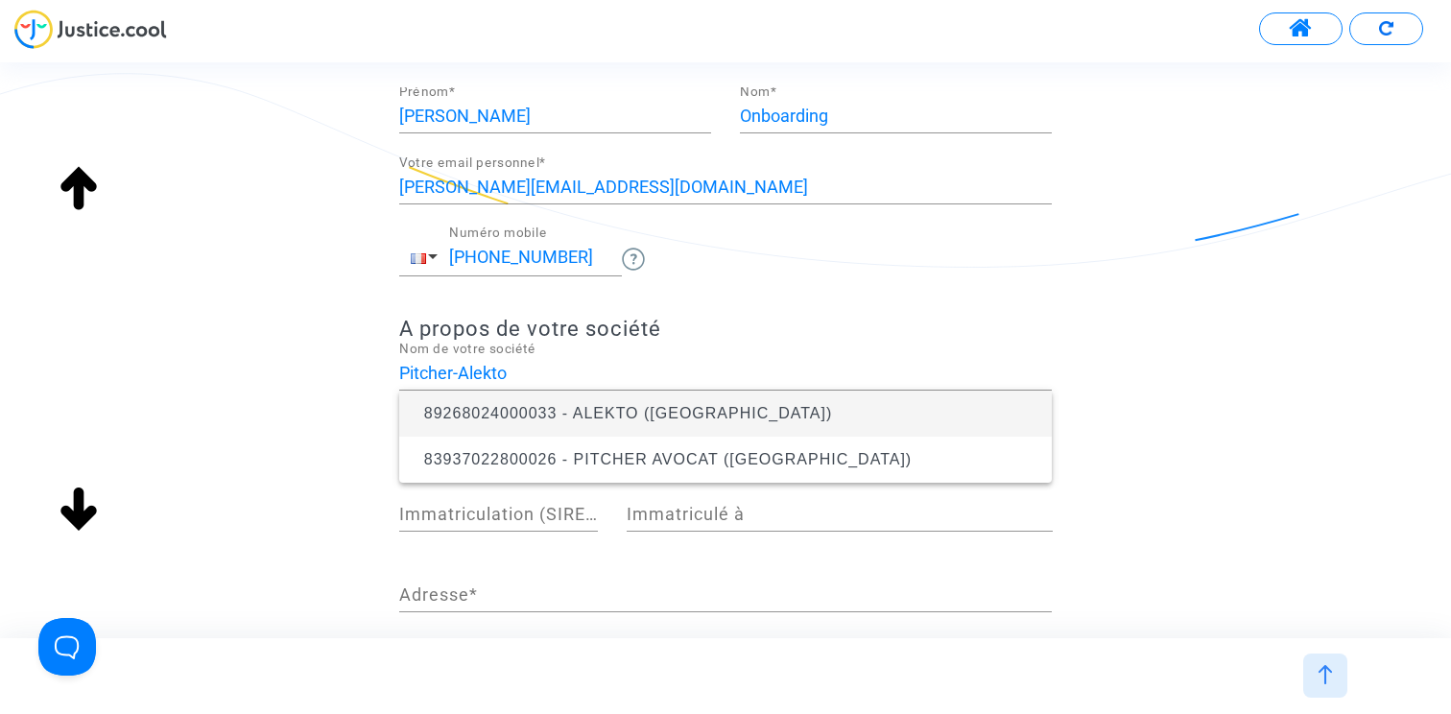
click at [845, 291] on div "+33 123456789 Numéro mobile" at bounding box center [725, 261] width 652 height 72
click at [460, 370] on input "Pitcher-Alekto" at bounding box center [725, 373] width 652 height 19
type input "Pitcher & Alekto"
click at [224, 310] on div "A propos de vous Claire Prénom * Onboarding Nom * claire+pitcheralekto@justice.…" at bounding box center [725, 470] width 1451 height 822
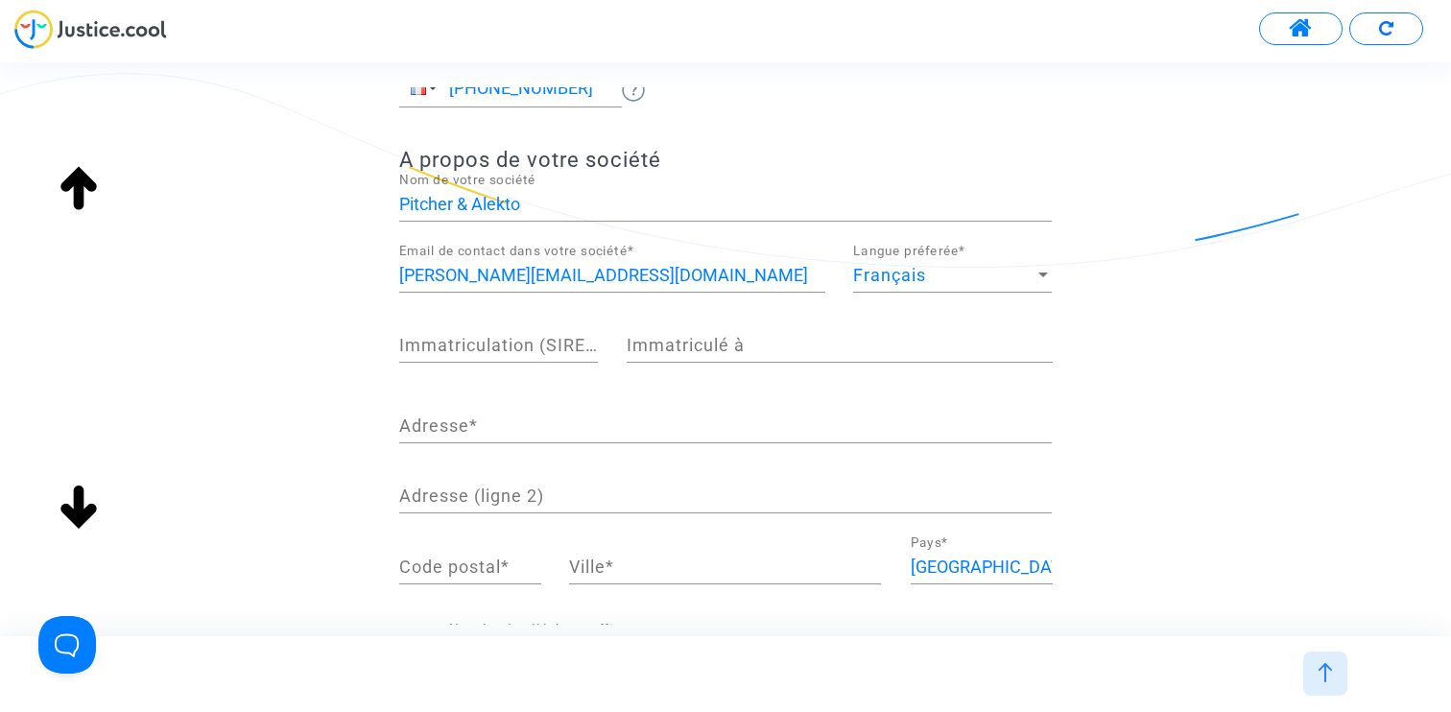
scroll to position [313, 0]
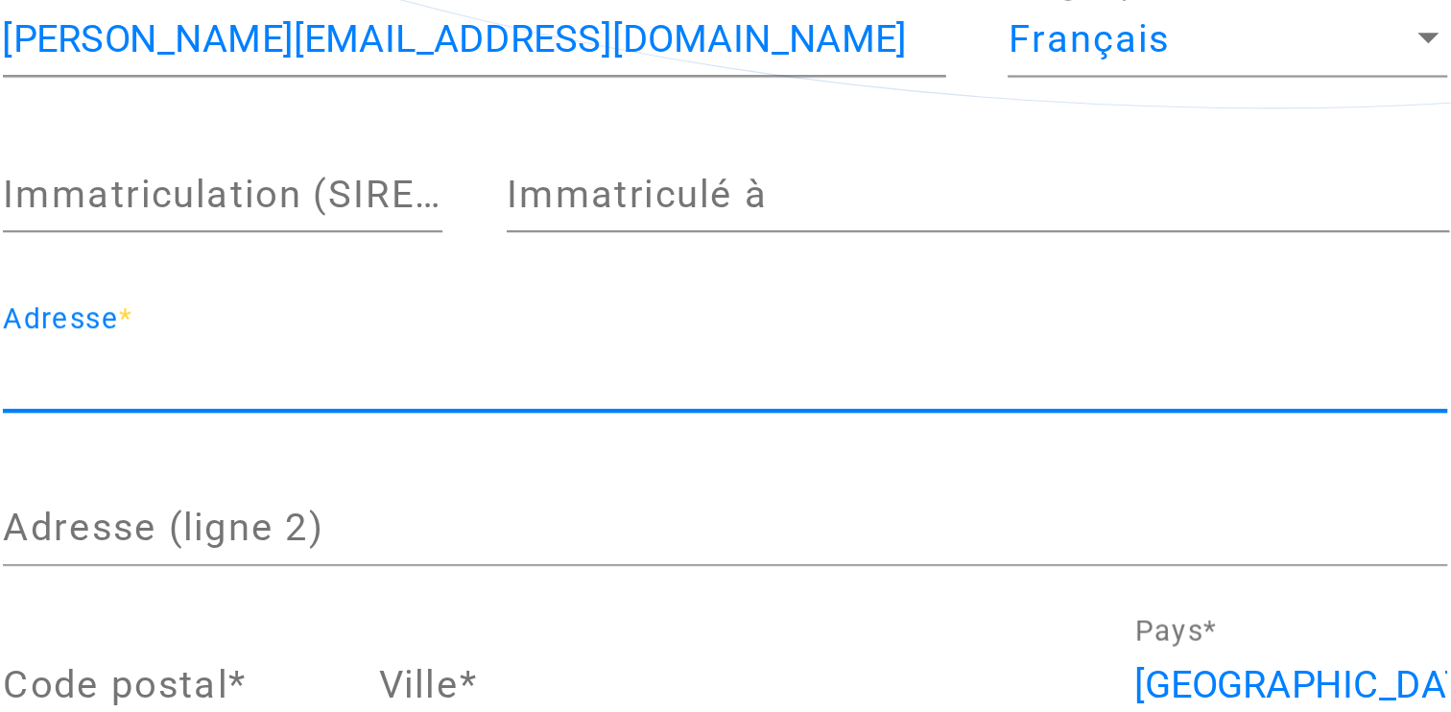
click at [659, 390] on input "Adresse *" at bounding box center [725, 386] width 652 height 19
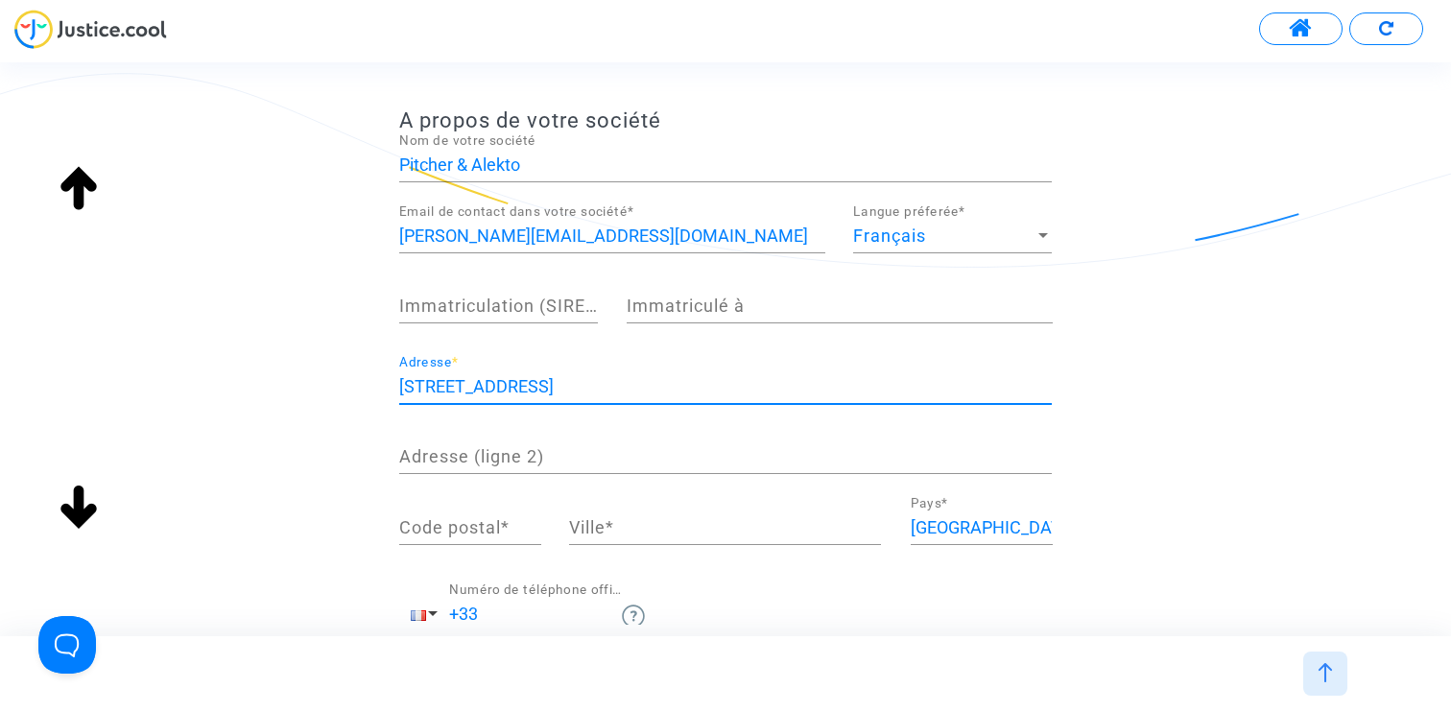
type input "[STREET_ADDRESS]"
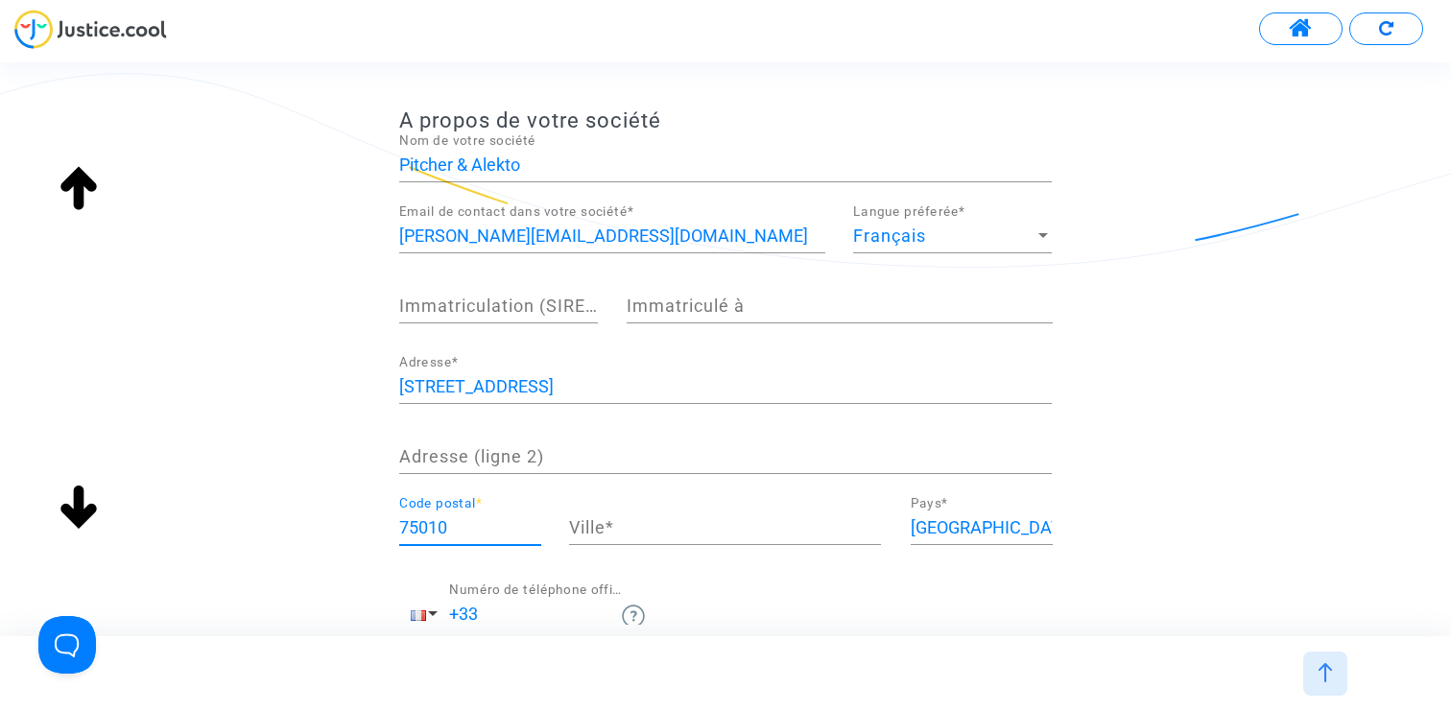
type input "75010"
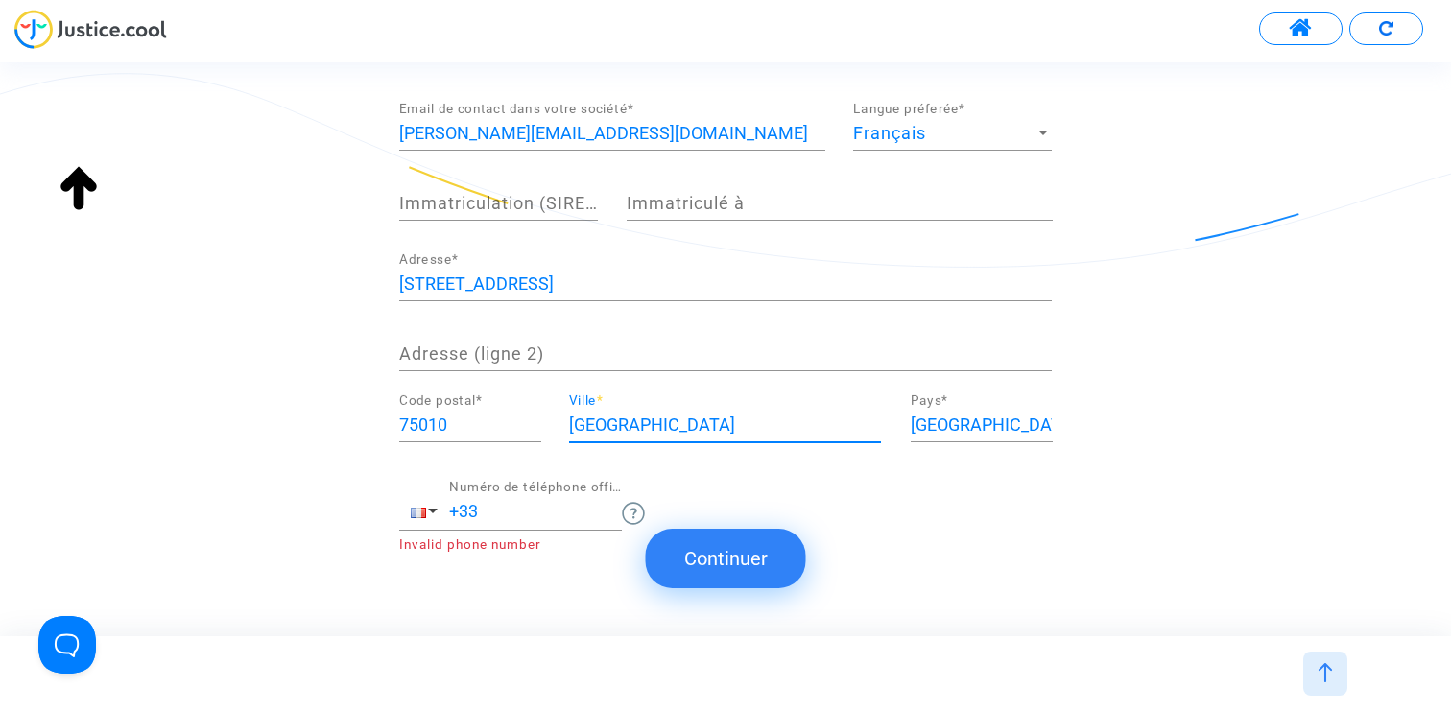
scroll to position [458, 0]
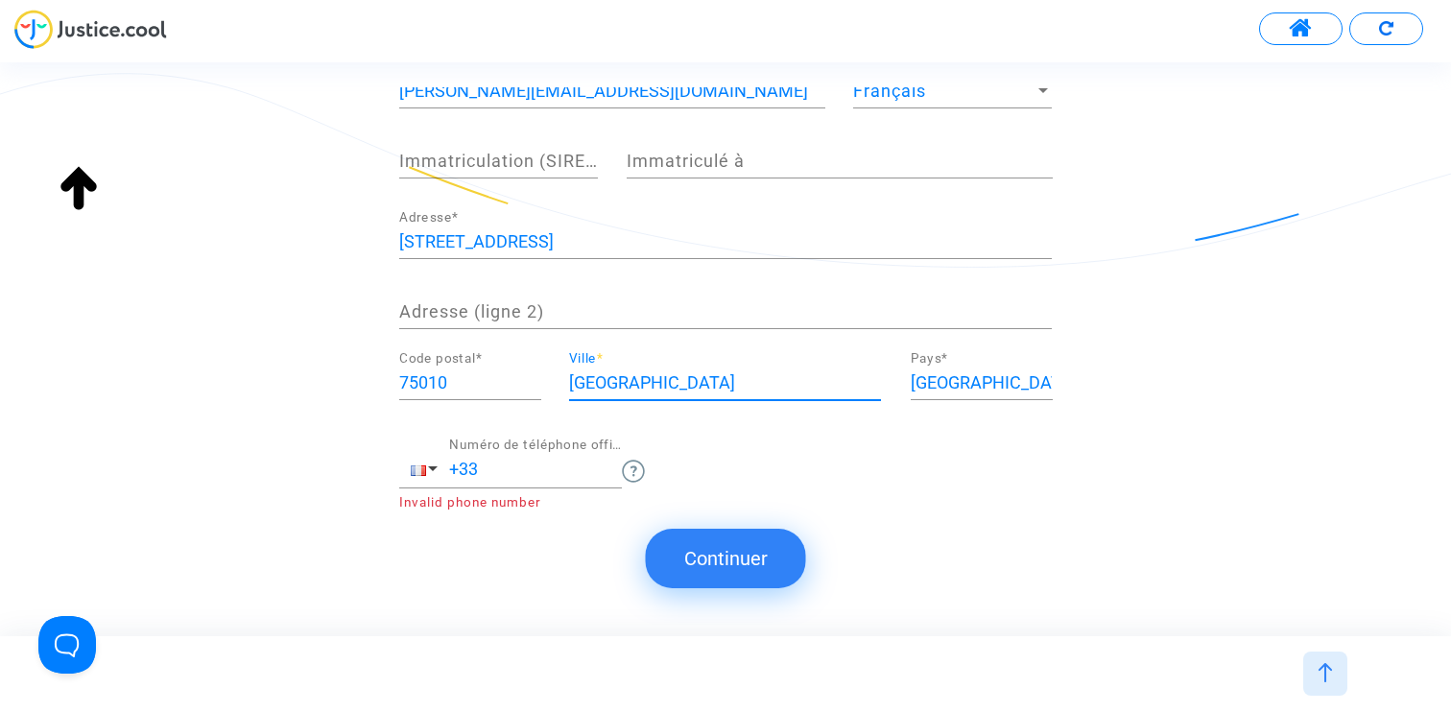
type input "Paris"
click at [517, 468] on input "+33" at bounding box center [535, 469] width 173 height 19
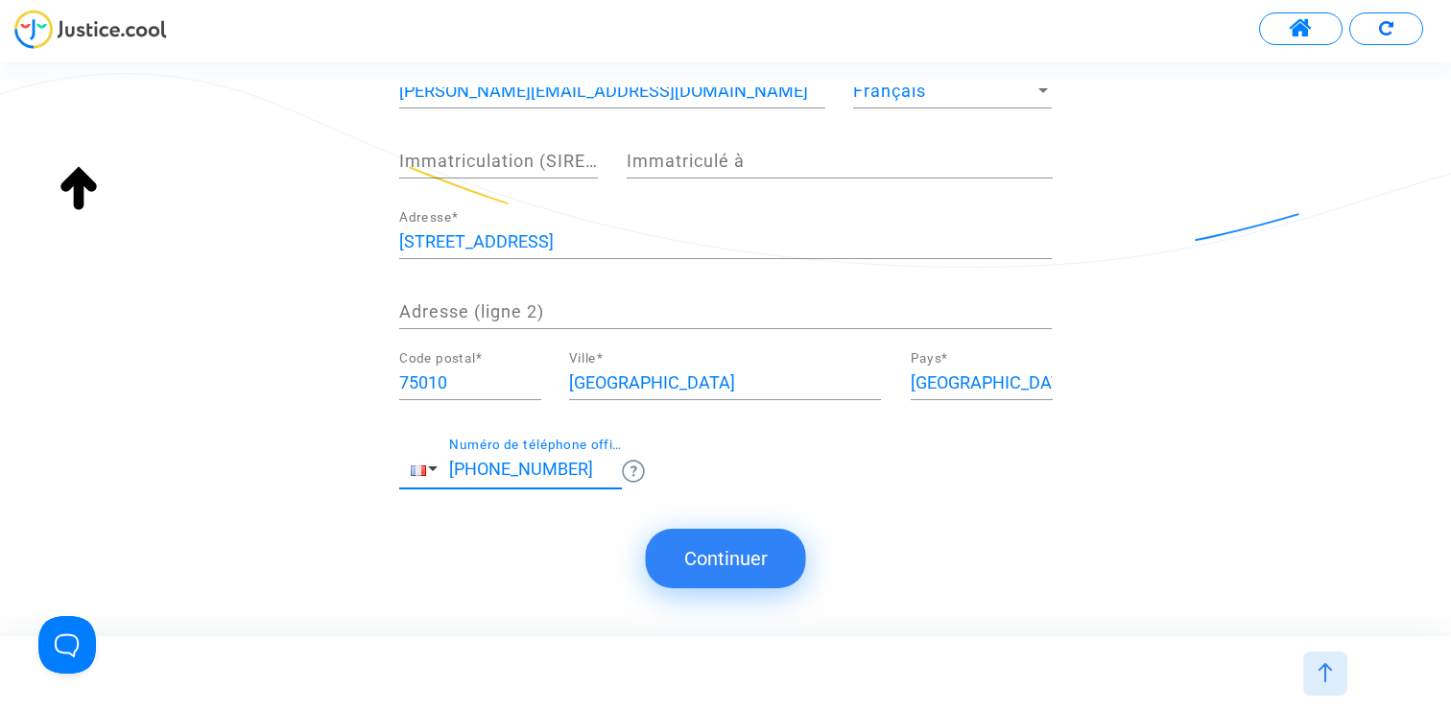
type input "+33 123456789"
click at [729, 554] on button "Continuer" at bounding box center [726, 558] width 160 height 59
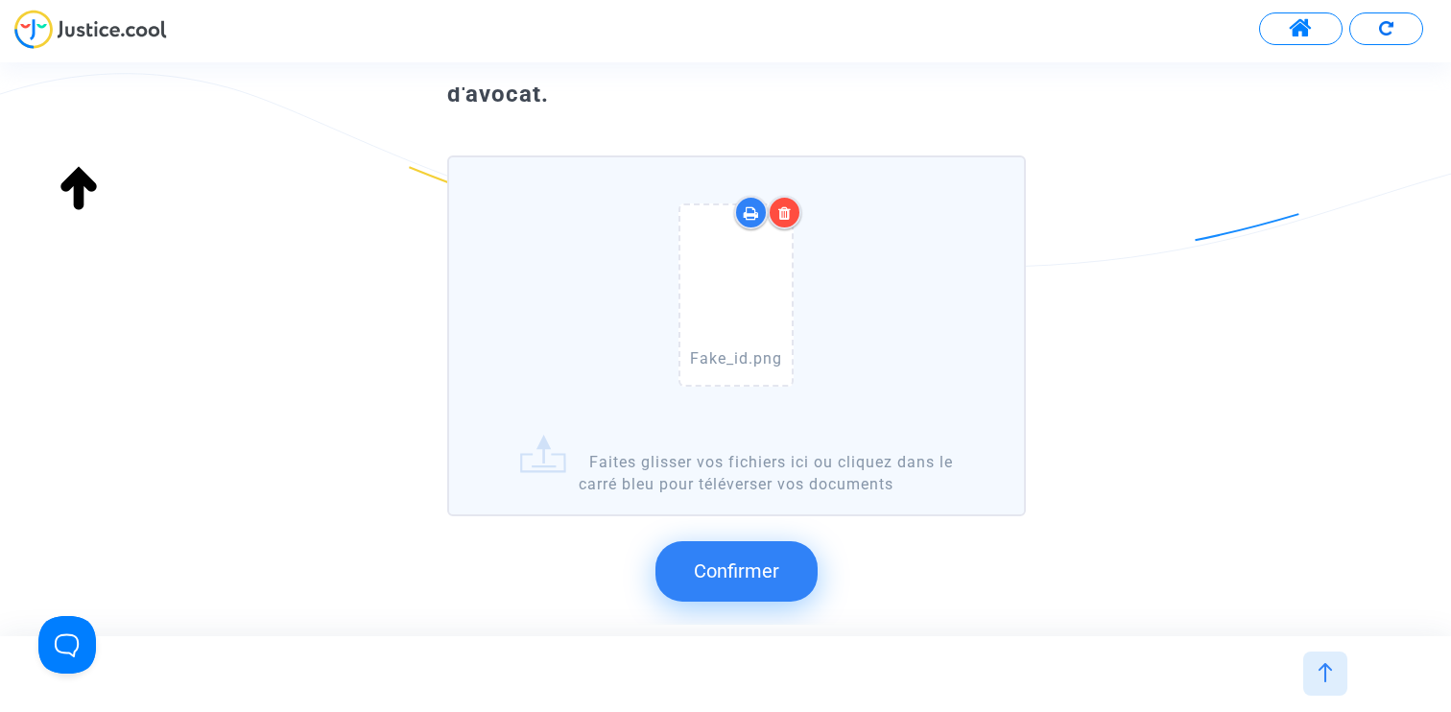
scroll to position [221, 0]
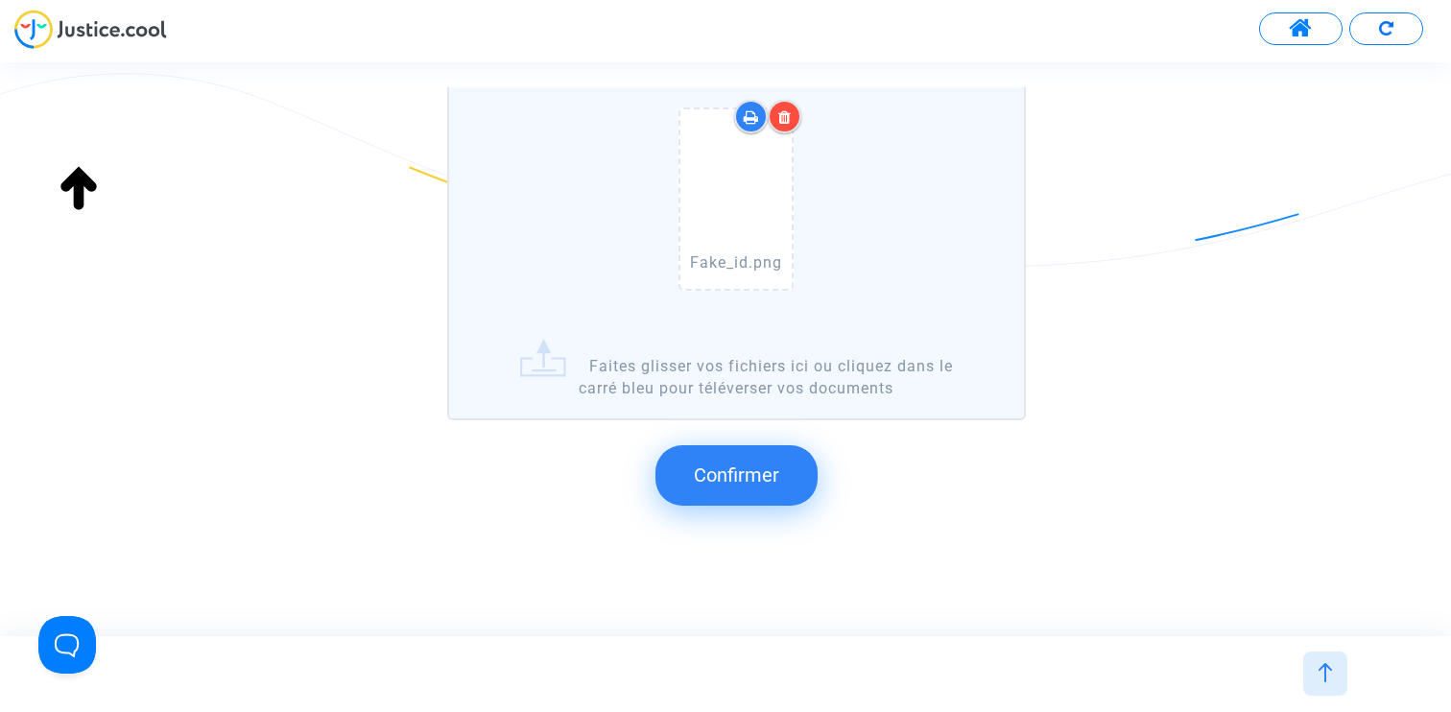
click at [756, 487] on button "Confirmer" at bounding box center [736, 474] width 162 height 59
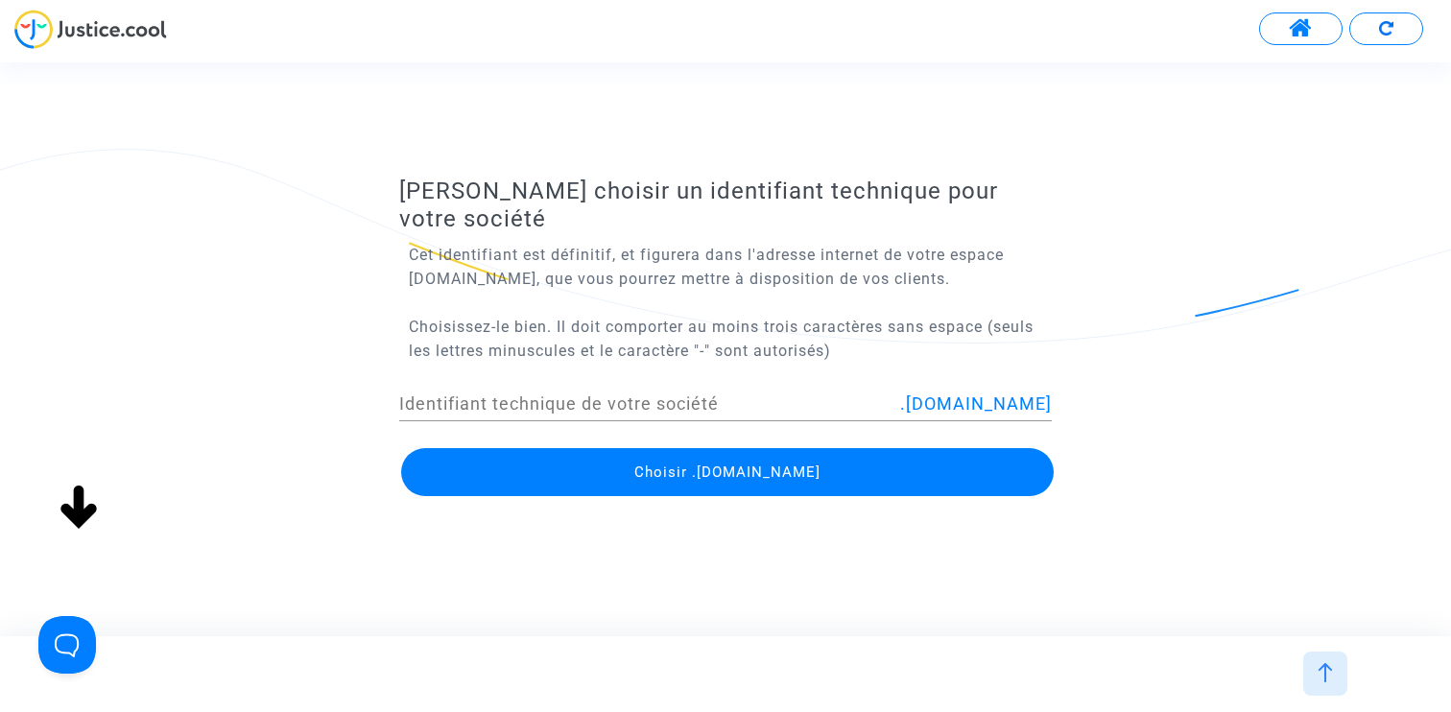
scroll to position [0, 0]
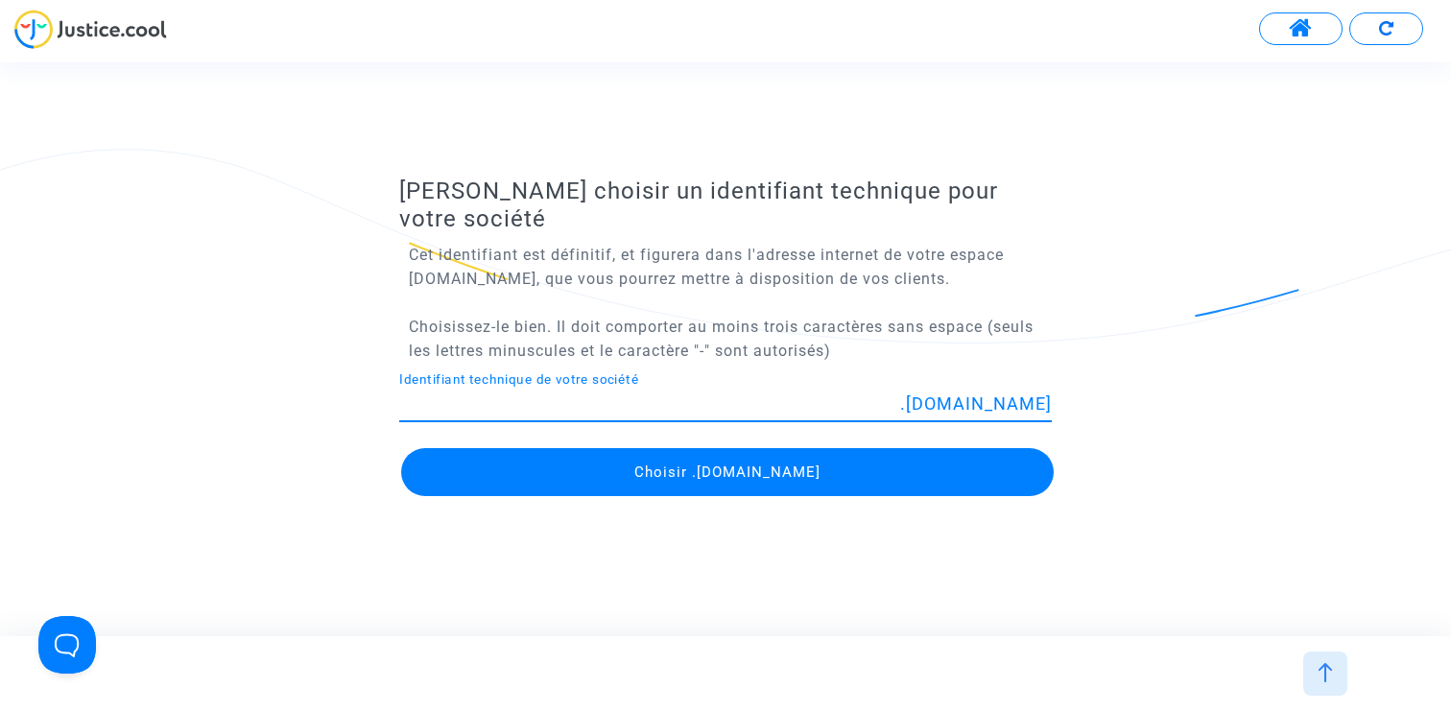
click at [665, 394] on input "Identifiant technique de votre société" at bounding box center [649, 403] width 501 height 19
type input "pitcher-alekto"
click at [681, 472] on button "Choisir pitcher-alekto.on.justice.cool" at bounding box center [727, 472] width 652 height 48
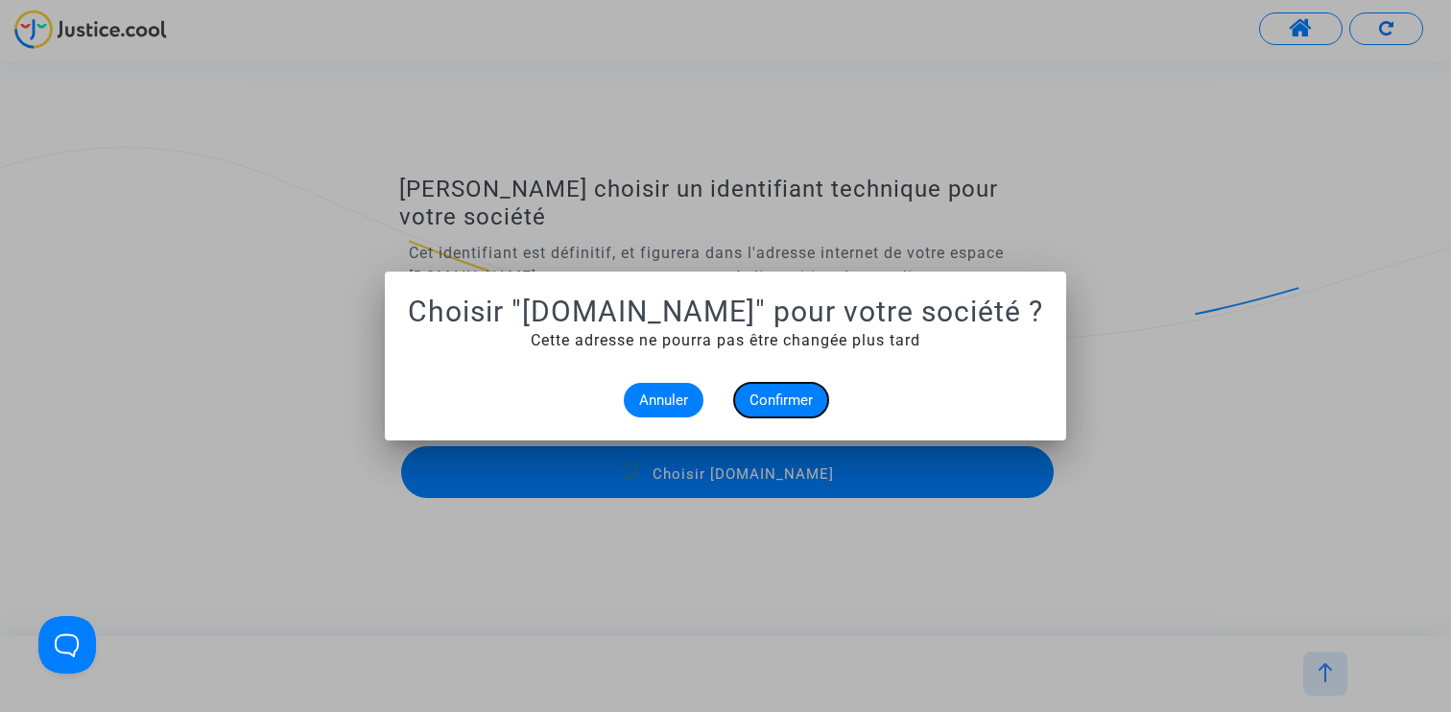
click at [787, 397] on span "Confirmer" at bounding box center [780, 399] width 63 height 17
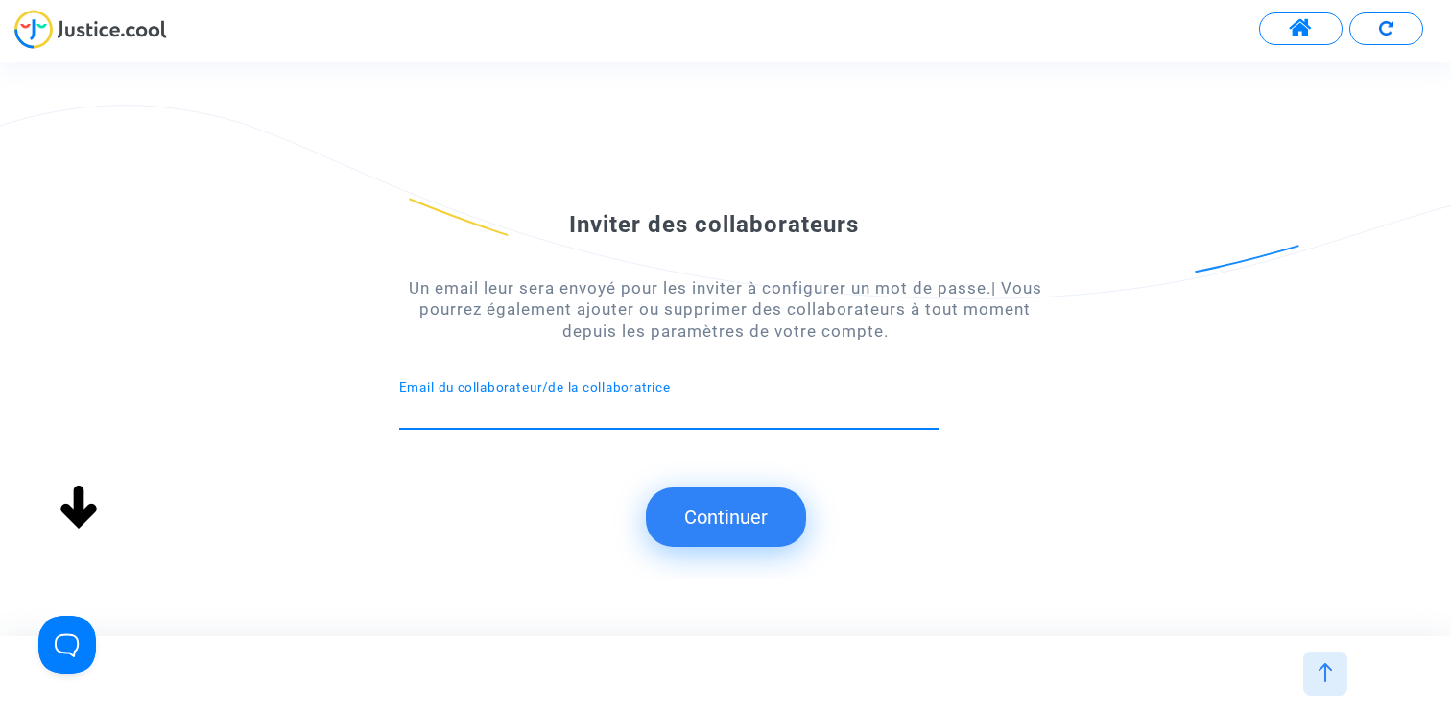
click at [713, 516] on button "Continuer" at bounding box center [726, 516] width 160 height 59
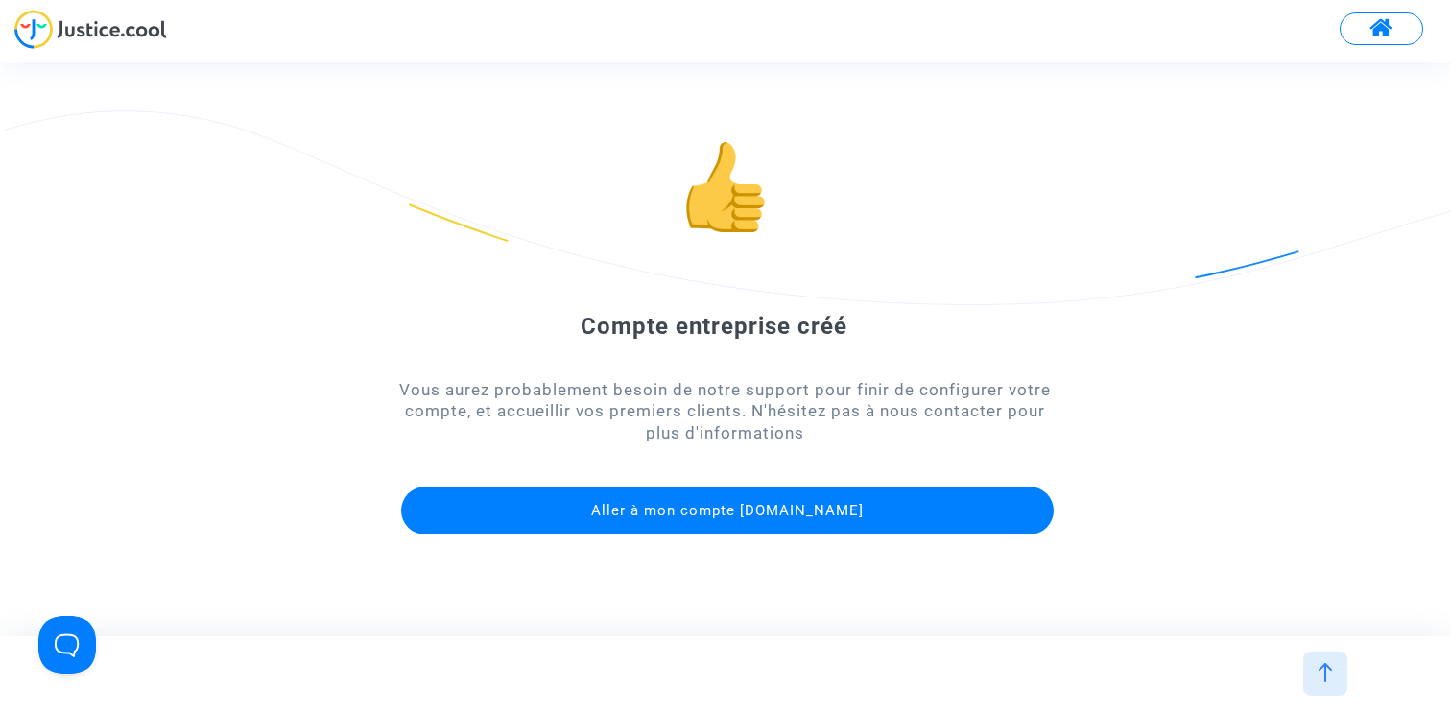
click at [735, 521] on button "Aller à mon compte justice.cool" at bounding box center [727, 510] width 652 height 48
